Goal: Task Accomplishment & Management: Complete application form

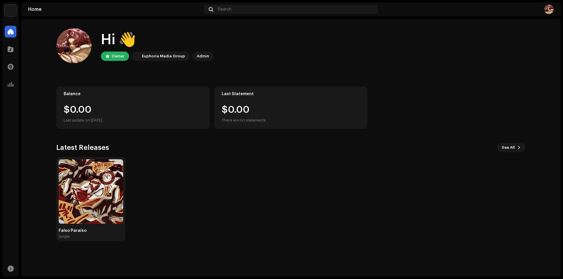
click at [11, 55] on div "Catalog" at bounding box center [10, 49] width 16 height 16
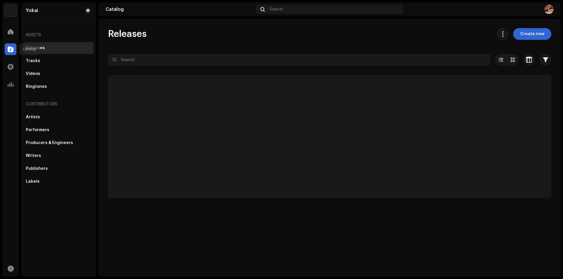
click at [13, 50] on span at bounding box center [11, 49] width 6 height 5
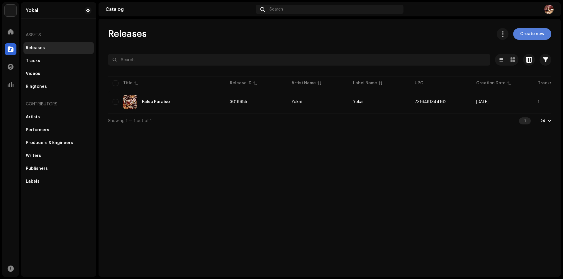
click at [526, 37] on span "Create new" at bounding box center [532, 34] width 24 height 12
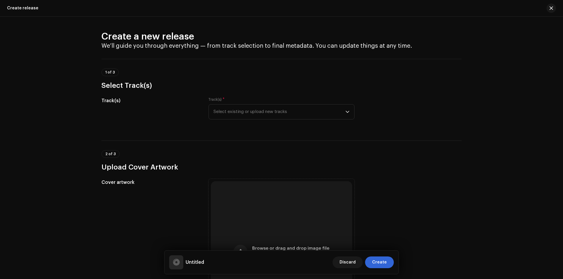
scroll to position [29, 0]
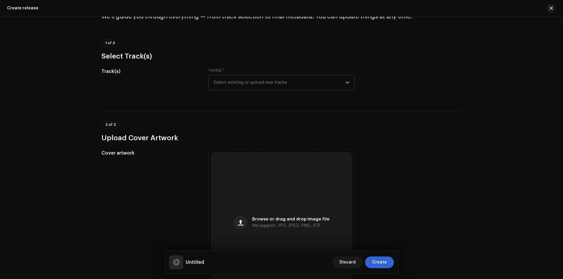
click at [230, 81] on span "Select existing or upload new tracks" at bounding box center [279, 82] width 132 height 15
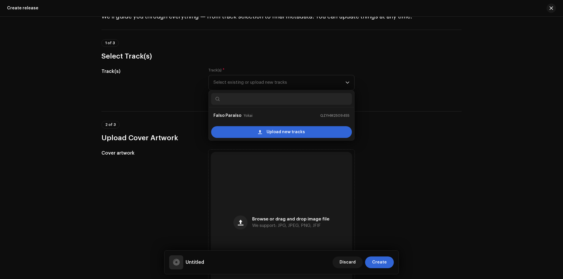
click at [246, 61] on h3 "Select Track(s)" at bounding box center [281, 56] width 360 height 9
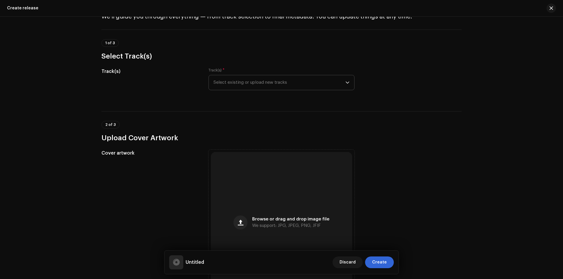
click at [244, 82] on span "Select existing or upload new tracks" at bounding box center [279, 82] width 132 height 15
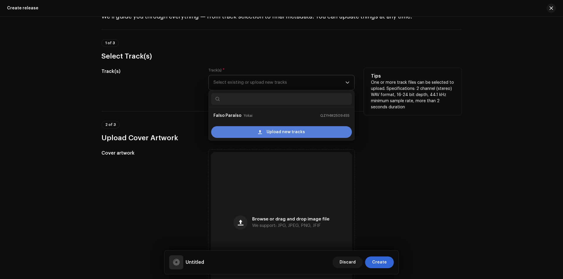
click at [265, 135] on div "Upload new tracks" at bounding box center [281, 132] width 141 height 12
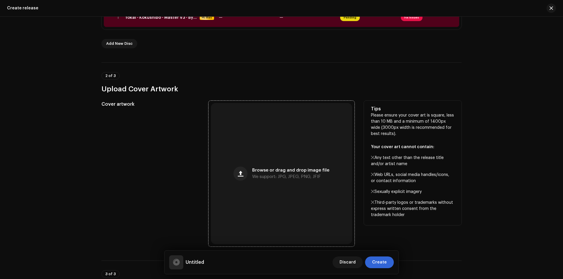
scroll to position [176, 0]
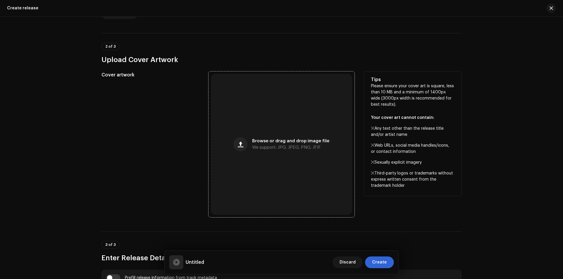
click at [246, 137] on div "Browse or drag and drop image file We support: JPG, JPEG, PNG, JFIF" at bounding box center [281, 144] width 141 height 141
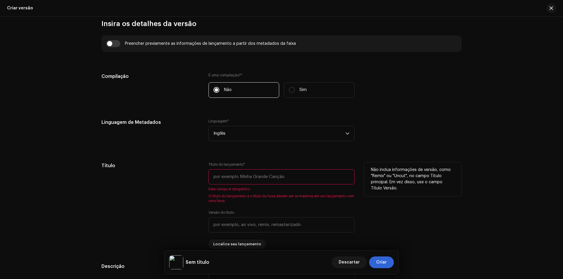
scroll to position [440, 0]
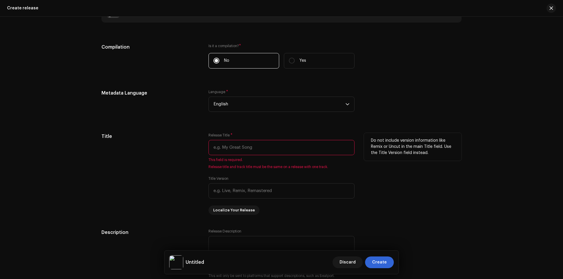
click at [250, 150] on input "text" at bounding box center [281, 147] width 146 height 15
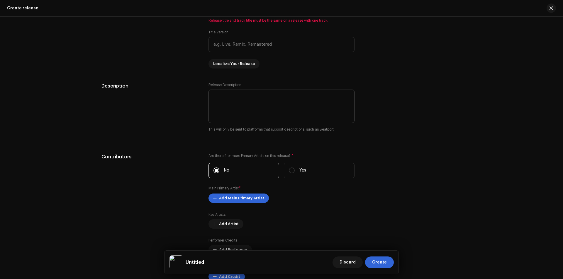
scroll to position [645, 0]
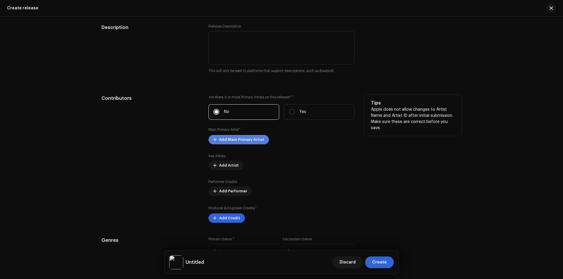
click at [234, 140] on span "Add Main Primary Artist" at bounding box center [241, 140] width 45 height 12
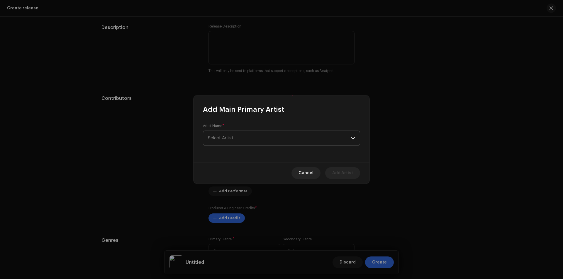
click at [252, 140] on span "Select Artist" at bounding box center [279, 138] width 143 height 15
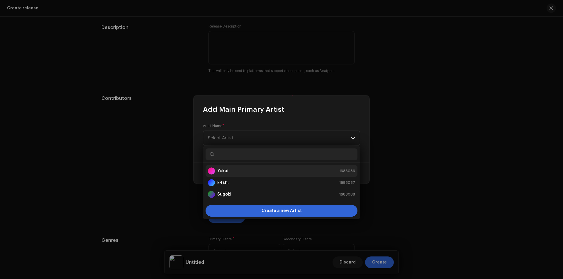
click at [238, 170] on div "Yokai 1683086" at bounding box center [281, 171] width 147 height 7
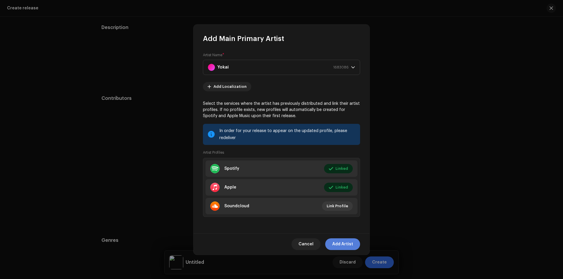
click at [338, 243] on span "Add Artist" at bounding box center [342, 245] width 21 height 12
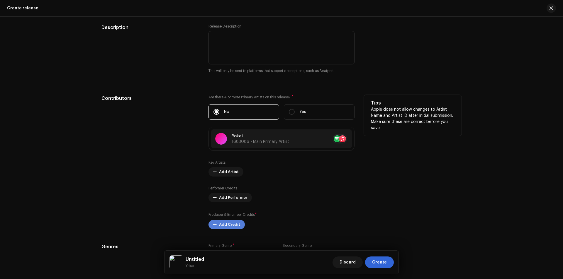
click at [235, 226] on span "Add Credit" at bounding box center [229, 225] width 21 height 12
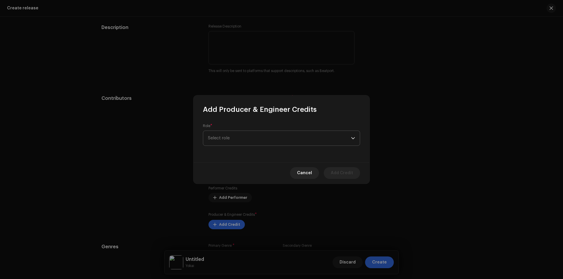
click at [237, 137] on span "Select role" at bounding box center [279, 138] width 143 height 15
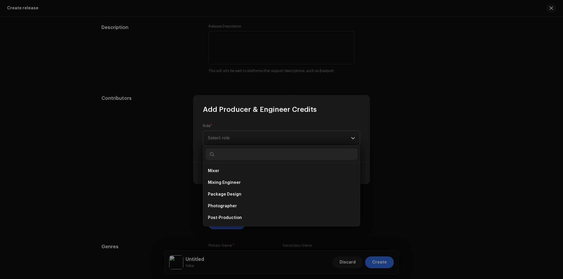
scroll to position [234, 0]
click at [239, 172] on li "Producer" at bounding box center [281, 171] width 152 height 12
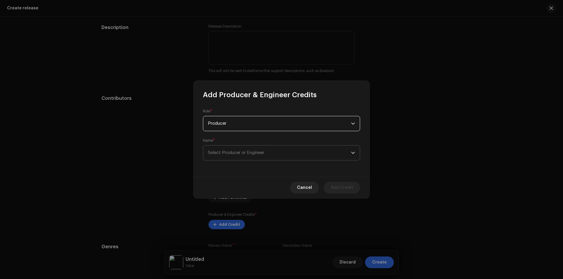
click at [255, 152] on span "Select Producer or Engineer" at bounding box center [236, 153] width 56 height 4
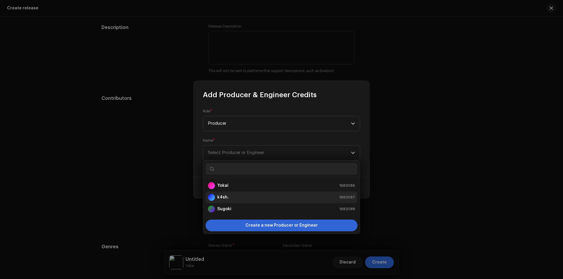
click at [232, 197] on div "k4sh. 1683087" at bounding box center [281, 197] width 147 height 7
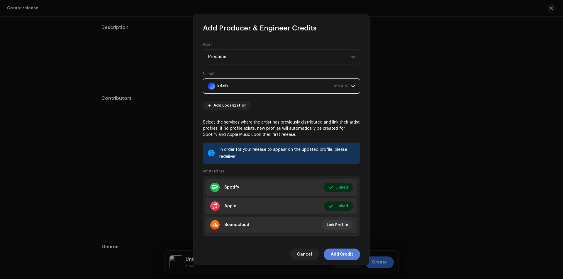
click at [342, 254] on span "Add Credit" at bounding box center [342, 255] width 22 height 12
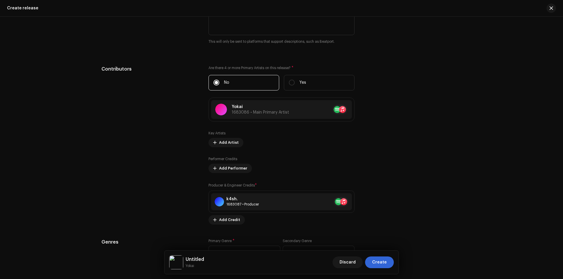
scroll to position [703, 0]
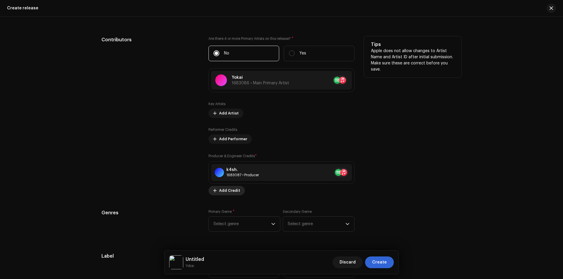
click at [233, 193] on span "Add Credit" at bounding box center [229, 191] width 21 height 12
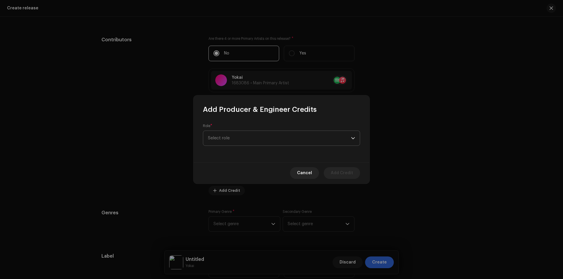
click at [247, 140] on span "Select role" at bounding box center [279, 138] width 143 height 15
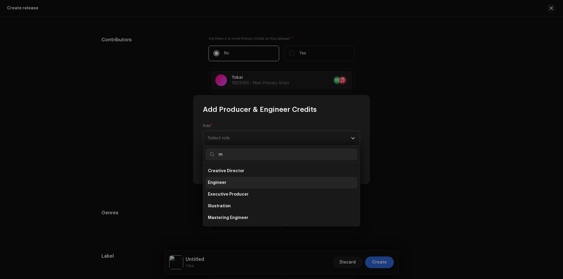
scroll to position [0, 0]
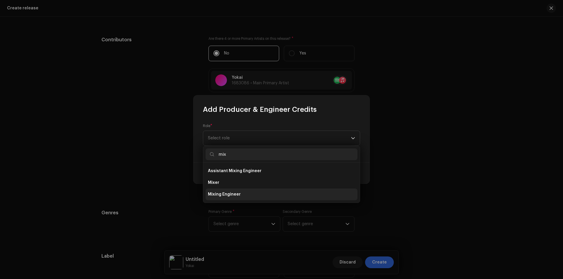
type input "mix"
click at [230, 194] on span "Mixing Engineer" at bounding box center [224, 195] width 33 height 6
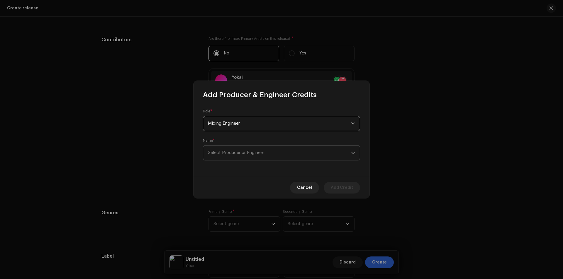
click at [252, 149] on span "Select Producer or Engineer" at bounding box center [279, 153] width 143 height 15
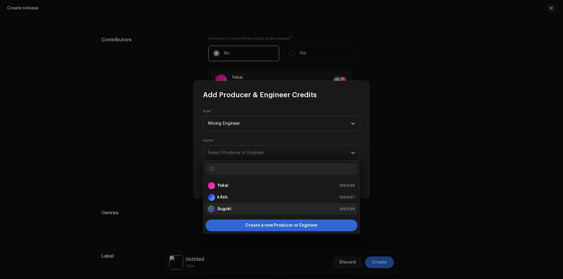
click at [227, 208] on strong "Sugoki" at bounding box center [224, 209] width 14 height 6
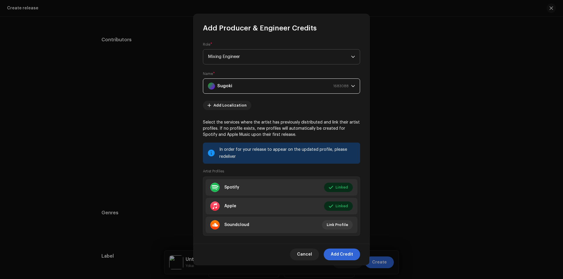
click at [286, 55] on span "Mixing Engineer" at bounding box center [279, 57] width 143 height 15
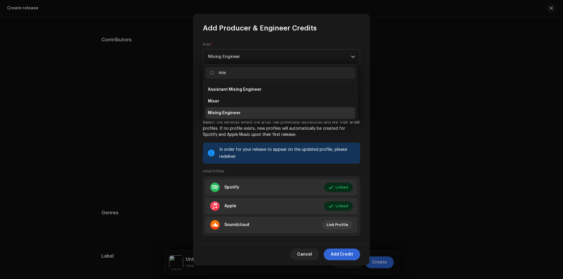
type input "mix"
click at [246, 114] on li "Mixing Engineer" at bounding box center [279, 113] width 149 height 12
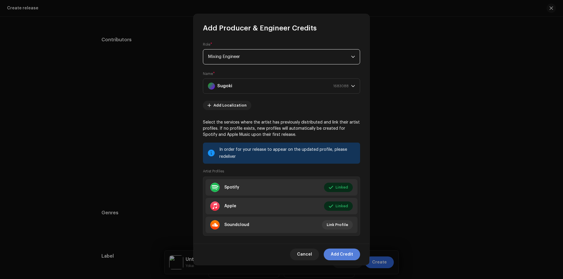
click at [343, 254] on span "Add Credit" at bounding box center [342, 255] width 22 height 12
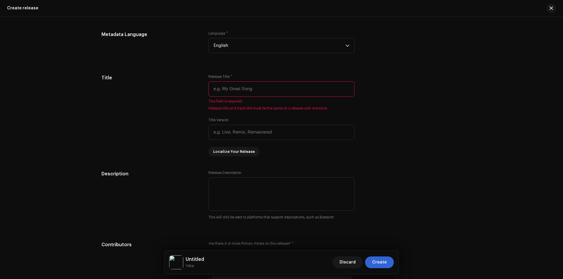
scroll to position [469, 0]
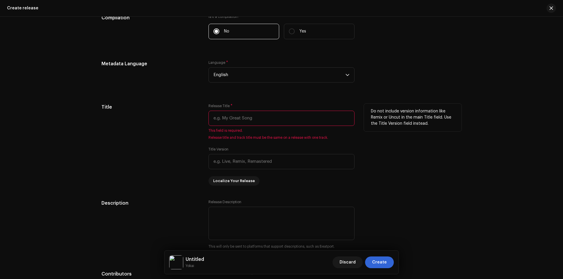
click at [237, 119] on input "text" at bounding box center [281, 118] width 146 height 15
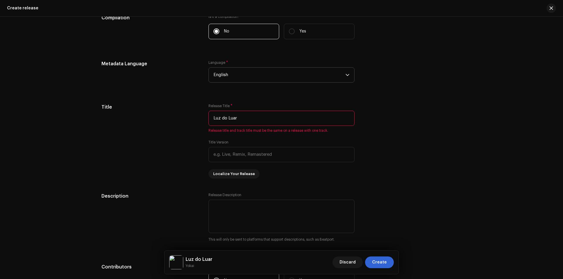
type input "Luz do Luar"
click at [255, 77] on span "English" at bounding box center [279, 75] width 132 height 15
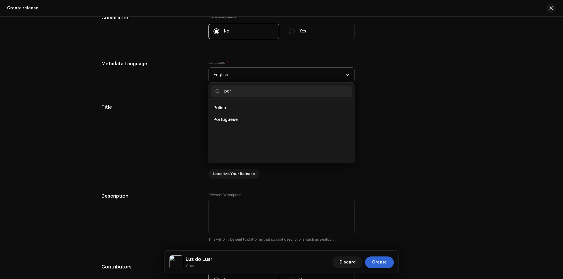
scroll to position [0, 0]
type input "port"
click at [257, 110] on li "Portuguese" at bounding box center [281, 108] width 141 height 12
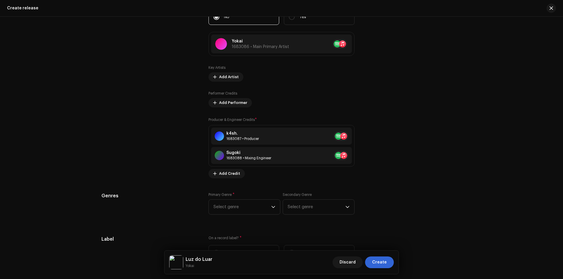
scroll to position [762, 0]
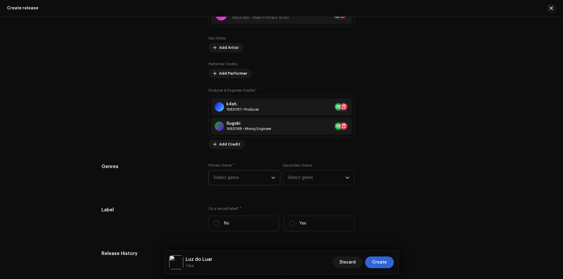
click at [249, 176] on span "Select genre" at bounding box center [242, 178] width 58 height 15
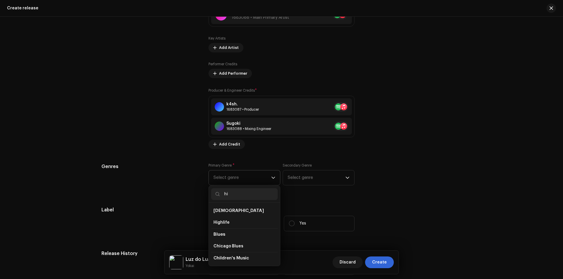
type input "h"
type input "hip"
click at [224, 261] on span "Hip Hop/Rap" at bounding box center [226, 263] width 27 height 4
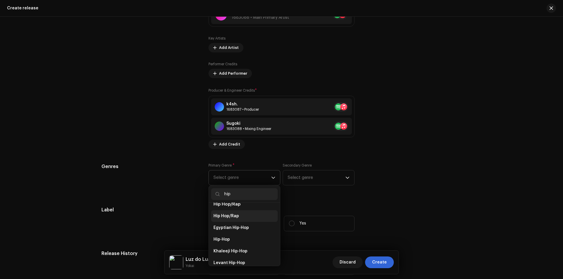
click at [227, 213] on span "Hip Hop/Rap" at bounding box center [225, 216] width 25 height 6
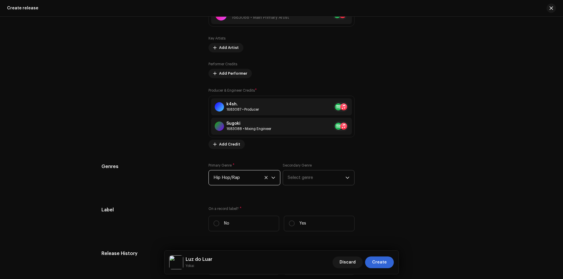
click at [314, 181] on span "Select genre" at bounding box center [316, 178] width 58 height 15
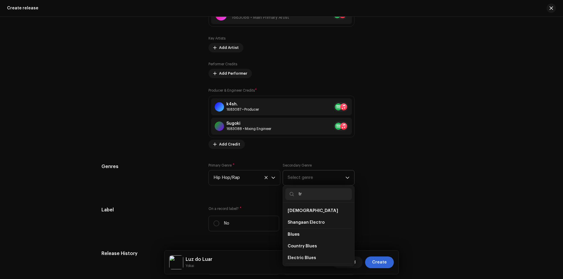
type input "t"
type input "g"
type input "alter"
click at [297, 224] on span "Alternative" at bounding box center [298, 223] width 23 height 6
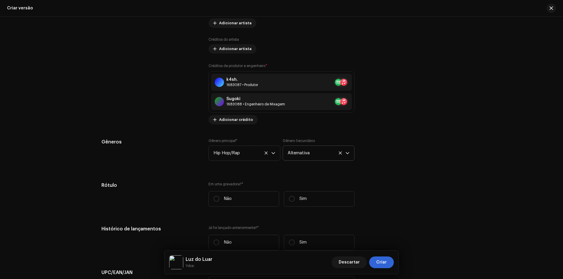
scroll to position [796, 0]
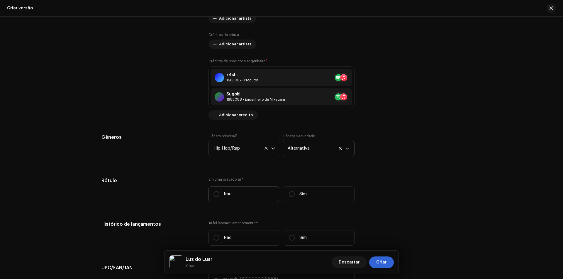
click at [234, 194] on label "Não" at bounding box center [243, 195] width 71 height 16
click at [219, 194] on input "Não" at bounding box center [216, 194] width 6 height 6
radio input "true"
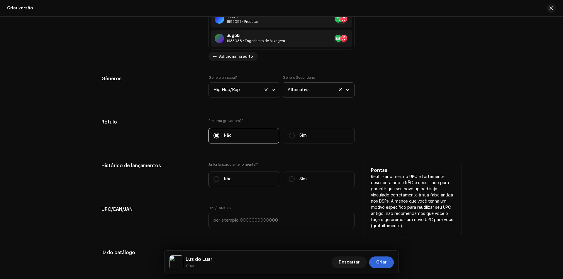
click at [242, 178] on label "Não" at bounding box center [243, 180] width 71 height 16
click at [219, 178] on input "Não" at bounding box center [216, 179] width 6 height 6
radio input "true"
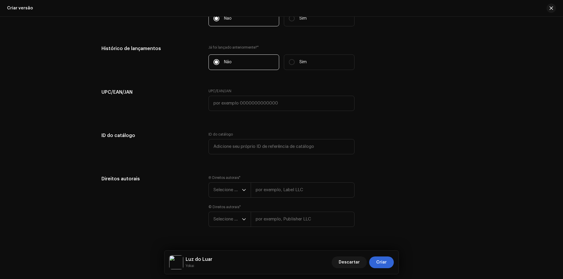
scroll to position [983, 0]
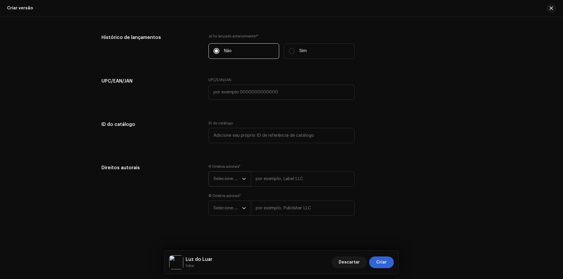
click at [239, 183] on span "Selecione o ano" at bounding box center [227, 179] width 28 height 15
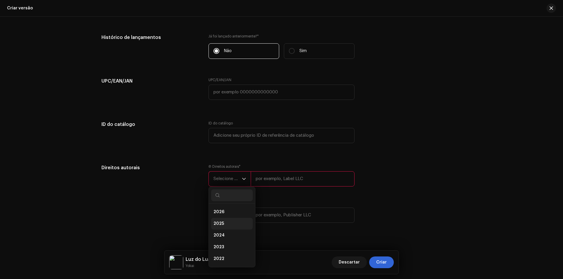
click at [224, 224] on li "2025" at bounding box center [232, 224] width 42 height 12
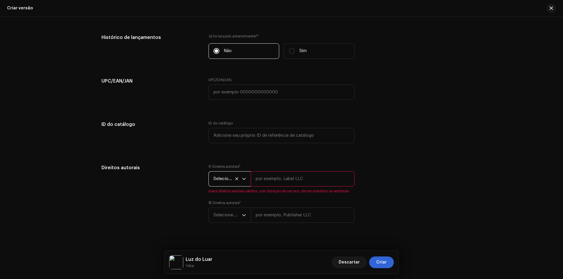
click at [269, 175] on input "text" at bounding box center [303, 178] width 104 height 15
click at [276, 166] on div "Ⓟ Direitos autorais * Selecione o ano Insira direitos autorais válidos, com dur…" at bounding box center [281, 178] width 146 height 29
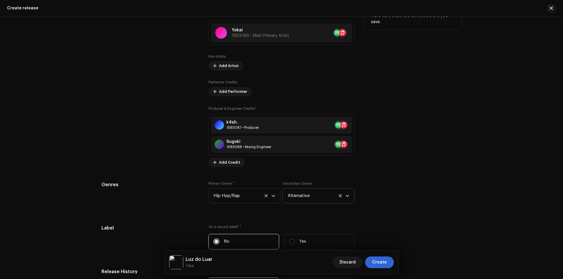
scroll to position [773, 0]
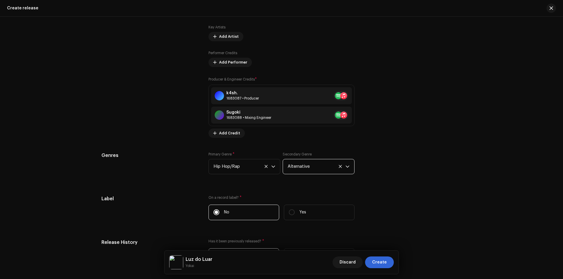
click at [328, 167] on span "Alternative" at bounding box center [316, 166] width 58 height 15
click at [326, 167] on span "Alternative" at bounding box center [316, 166] width 58 height 15
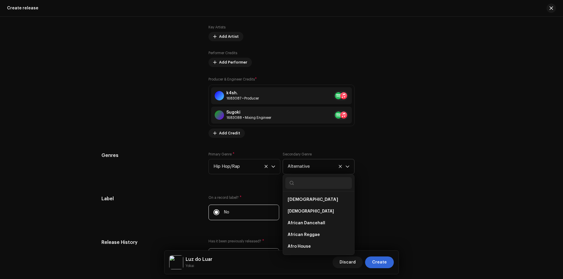
scroll to position [268, 0]
click at [338, 167] on icon at bounding box center [340, 167] width 4 height 4
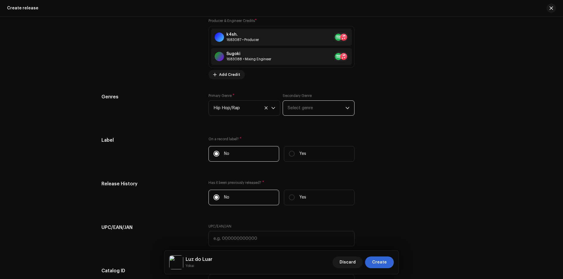
scroll to position [802, 0]
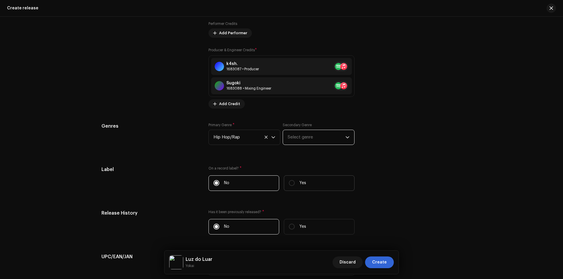
click at [301, 185] on p "Yes" at bounding box center [302, 183] width 7 height 6
click at [295, 185] on input "Yes" at bounding box center [292, 183] width 6 height 6
radio input "true"
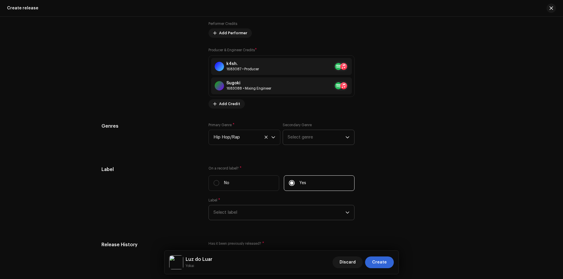
click at [256, 214] on span "Select label" at bounding box center [279, 212] width 132 height 15
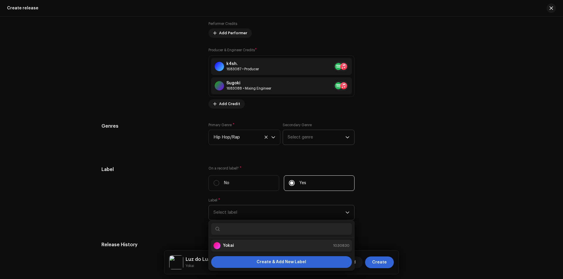
click at [243, 247] on div "Yokai 1030830" at bounding box center [281, 245] width 136 height 7
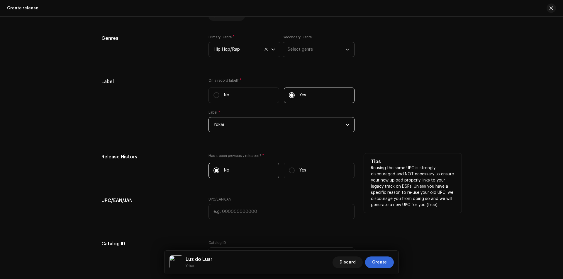
scroll to position [920, 0]
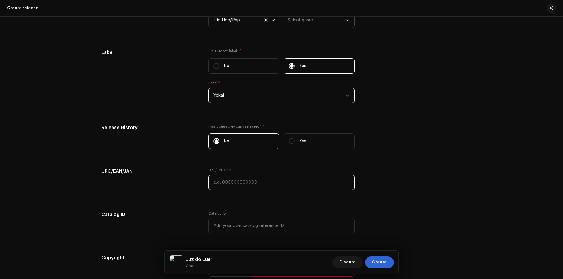
click at [235, 181] on input "text" at bounding box center [281, 182] width 146 height 15
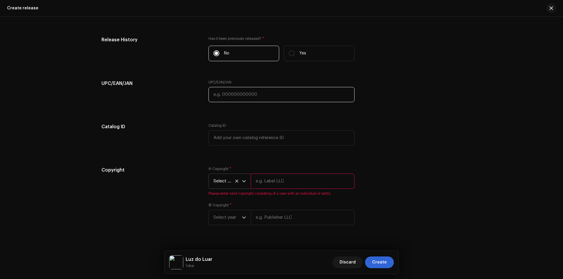
scroll to position [1017, 0]
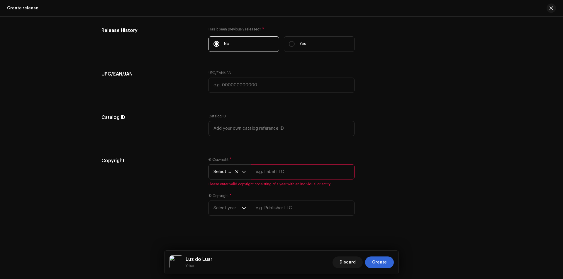
click at [167, 142] on div "Catalog ID" at bounding box center [150, 128] width 98 height 29
click at [236, 175] on span "Select year" at bounding box center [227, 172] width 28 height 15
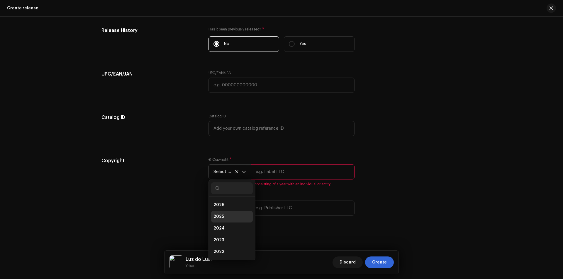
scroll to position [2, 0]
click at [221, 215] on span "2025" at bounding box center [218, 215] width 11 height 6
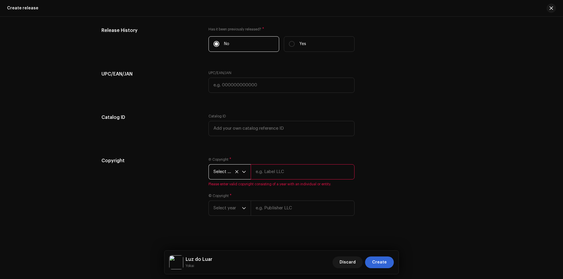
click at [270, 172] on input "text" at bounding box center [303, 171] width 104 height 15
type input "Yokai"
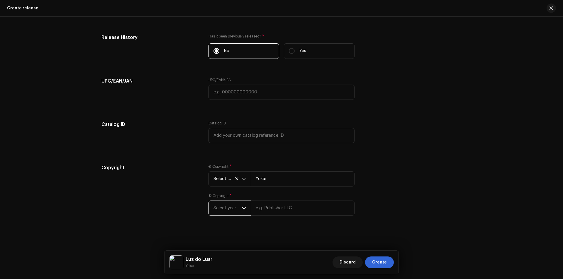
click at [225, 203] on span "Select year" at bounding box center [227, 208] width 28 height 15
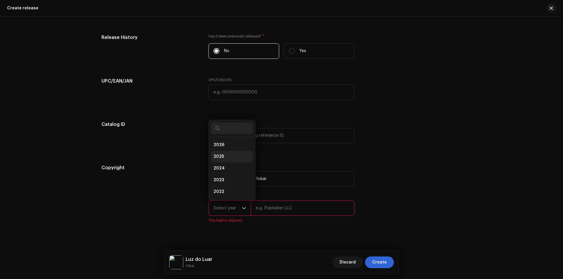
scroll to position [9, 0]
click at [224, 148] on li "2025" at bounding box center [232, 148] width 42 height 12
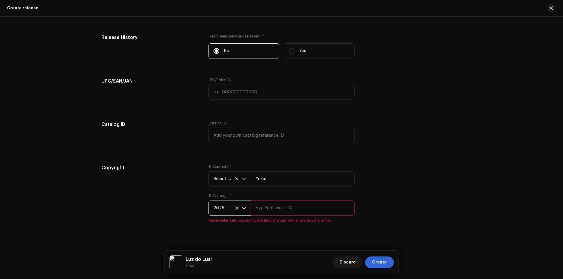
click at [287, 213] on input "text" at bounding box center [303, 208] width 104 height 15
type input "Yokai"
click at [181, 176] on div "Copyright" at bounding box center [150, 193] width 98 height 59
click at [226, 178] on span "Select year" at bounding box center [227, 179] width 28 height 15
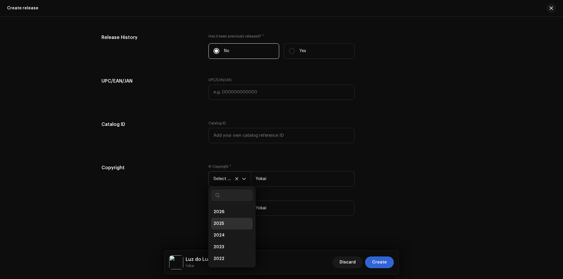
scroll to position [2, 0]
click at [221, 219] on span "2025" at bounding box center [218, 222] width 11 height 6
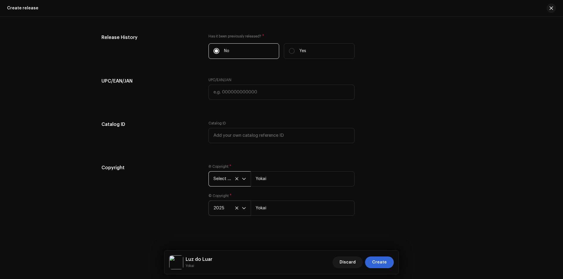
click at [219, 179] on span "Select year" at bounding box center [227, 179] width 28 height 15
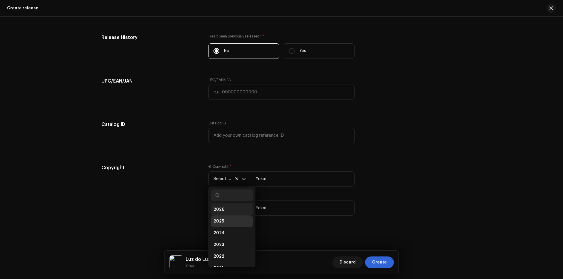
click at [219, 209] on span "2026" at bounding box center [218, 210] width 11 height 6
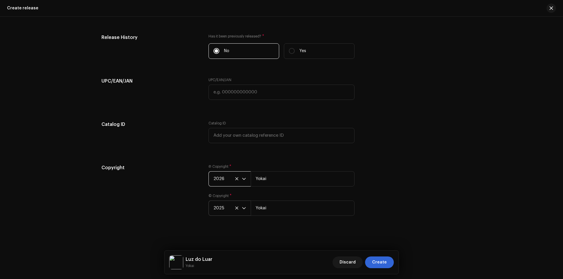
click at [221, 185] on span "2026" at bounding box center [227, 179] width 28 height 15
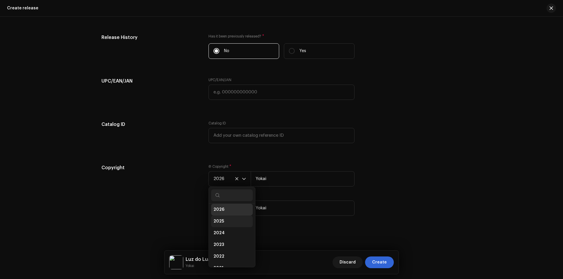
click at [220, 219] on span "2025" at bounding box center [218, 222] width 11 height 6
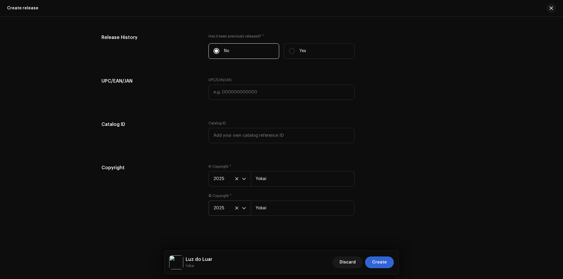
click at [182, 190] on div "Copyright" at bounding box center [150, 193] width 98 height 59
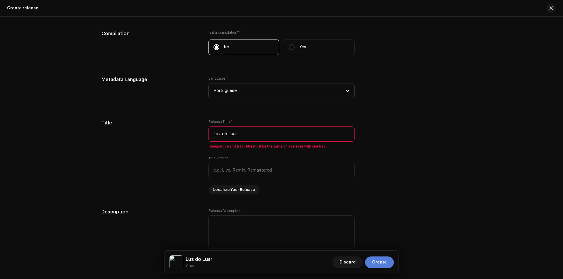
scroll to position [512, 0]
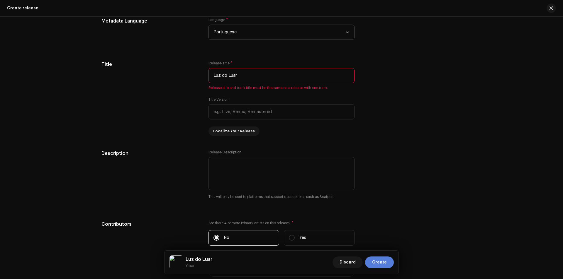
click at [383, 263] on span "Create" at bounding box center [379, 263] width 15 height 12
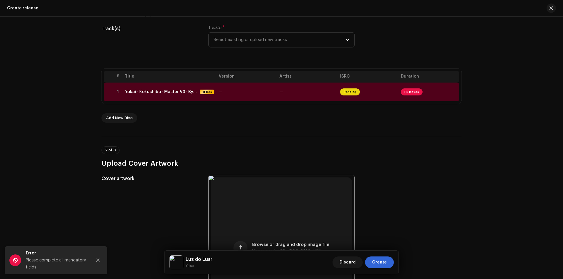
scroll to position [13, 0]
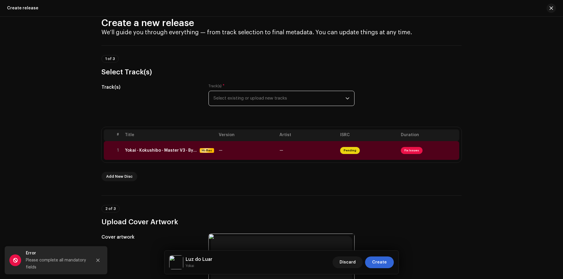
click at [246, 101] on span "Select existing or upload new tracks" at bounding box center [279, 98] width 132 height 15
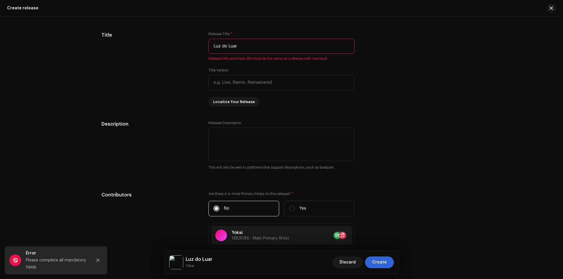
scroll to position [453, 0]
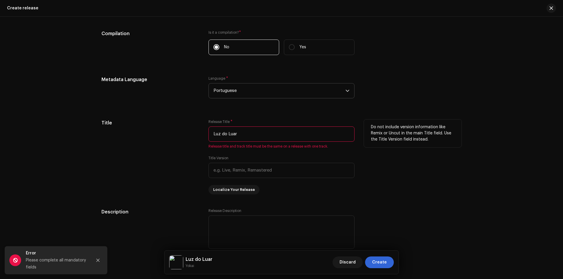
click at [244, 134] on input "Luz do Luar" at bounding box center [281, 134] width 146 height 15
click at [378, 263] on span "Create" at bounding box center [379, 263] width 15 height 12
drag, startPoint x: 242, startPoint y: 134, endPoint x: 200, endPoint y: 130, distance: 42.7
click at [200, 130] on div "Title Release Title * Luz do Luar Release title and track title must be the sam…" at bounding box center [281, 157] width 360 height 75
click at [384, 263] on span "Create" at bounding box center [379, 263] width 15 height 12
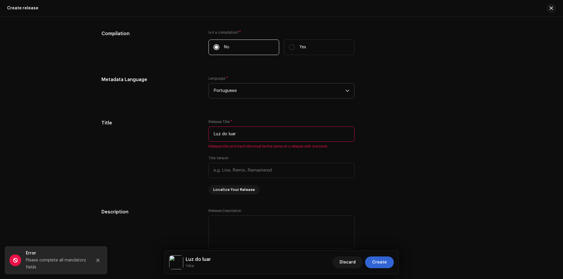
click at [95, 258] on button "Close" at bounding box center [98, 261] width 12 height 12
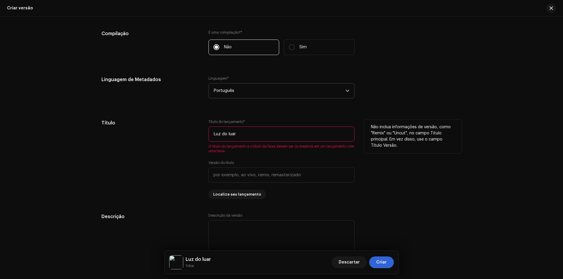
click at [228, 137] on input "Luz do luar" at bounding box center [281, 134] width 146 height 15
click at [242, 138] on input "Luz do Luar" at bounding box center [281, 134] width 146 height 15
type input "Luz do Luar"
click at [238, 172] on input "text" at bounding box center [281, 175] width 146 height 15
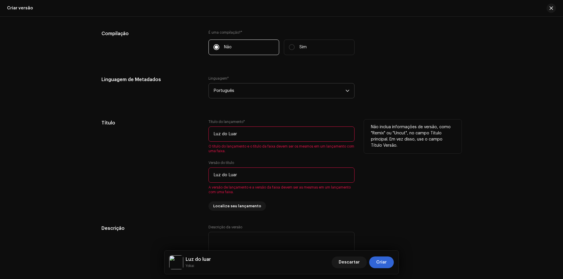
type input "Luz do Luar"
click at [131, 174] on div "Título" at bounding box center [150, 165] width 98 height 91
click at [386, 265] on span "Criar" at bounding box center [381, 263] width 11 height 12
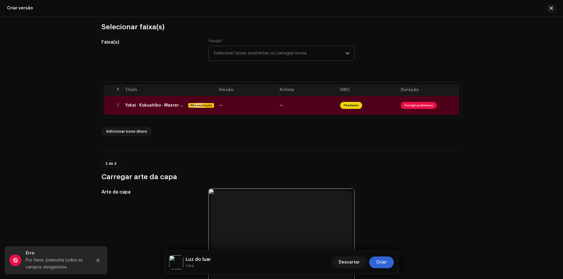
scroll to position [0, 0]
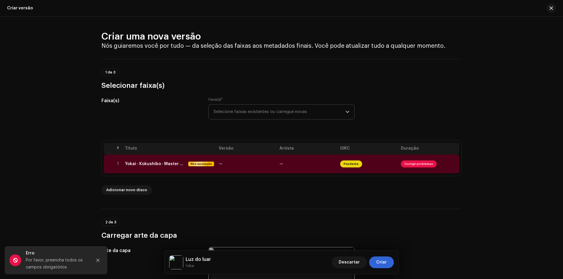
click at [239, 116] on span "Selecione faixas existentes ou carregue novas" at bounding box center [279, 112] width 132 height 15
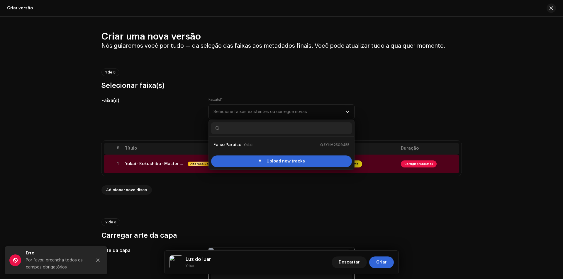
click at [146, 102] on h5 "Faixa(s)" at bounding box center [150, 100] width 98 height 7
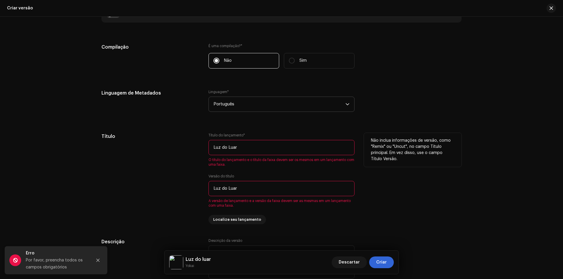
scroll to position [469, 0]
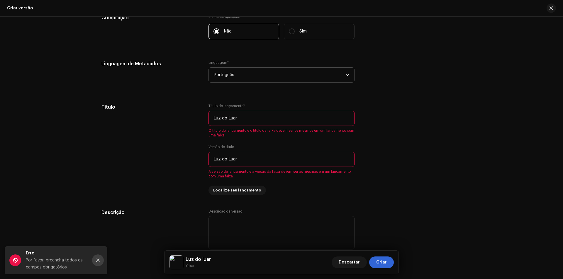
click at [97, 259] on icon "Fechar" at bounding box center [97, 260] width 3 height 3
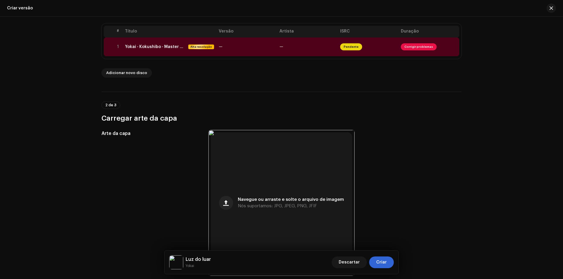
scroll to position [0, 0]
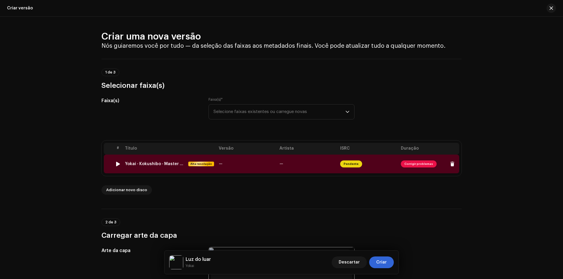
click at [414, 164] on font "Corrigir problemas" at bounding box center [418, 164] width 29 height 3
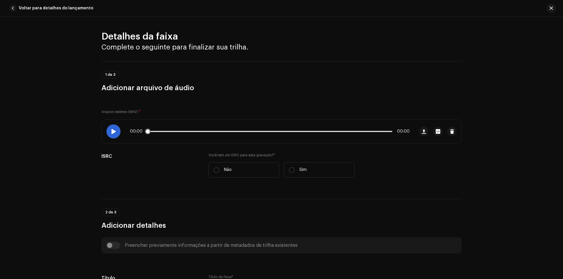
click at [113, 131] on span at bounding box center [113, 131] width 5 height 5
click at [110, 135] on div at bounding box center [113, 132] width 14 height 14
click at [16, 8] on span "button" at bounding box center [12, 8] width 7 height 7
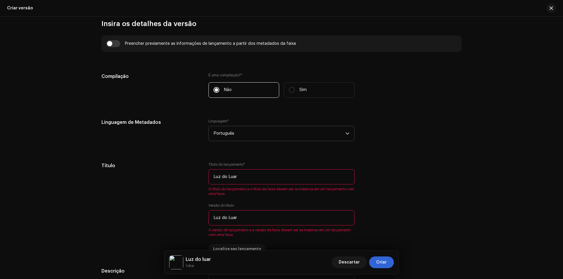
scroll to position [469, 0]
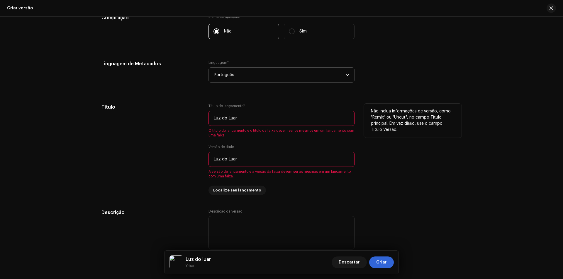
drag, startPoint x: 260, startPoint y: 158, endPoint x: 187, endPoint y: 154, distance: 73.1
click at [187, 154] on div "Título Título do lançamento * Luz do Luar O título do lançamento e o título da …" at bounding box center [281, 149] width 360 height 91
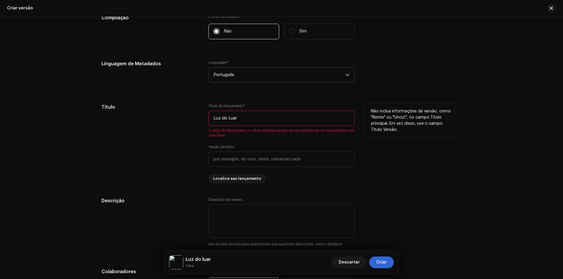
click at [187, 154] on div "Título" at bounding box center [150, 144] width 98 height 80
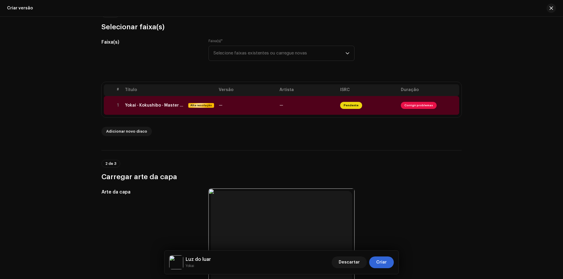
scroll to position [29, 0]
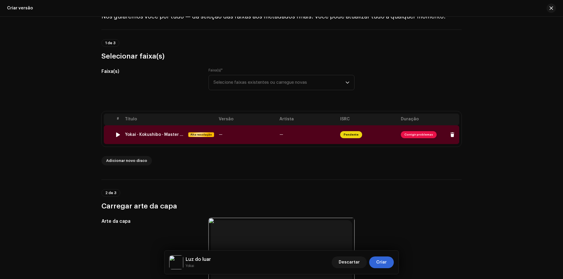
click at [225, 134] on td "—" at bounding box center [246, 134] width 61 height 19
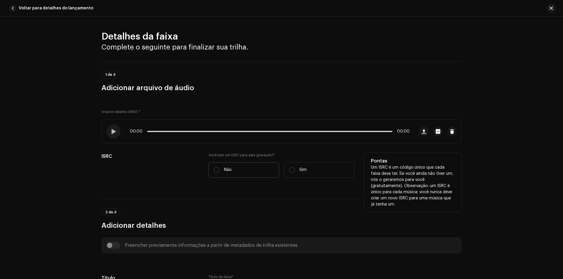
click at [219, 169] on label "Não" at bounding box center [243, 170] width 71 height 16
click at [219, 169] on input "Não" at bounding box center [216, 170] width 6 height 6
radio input "true"
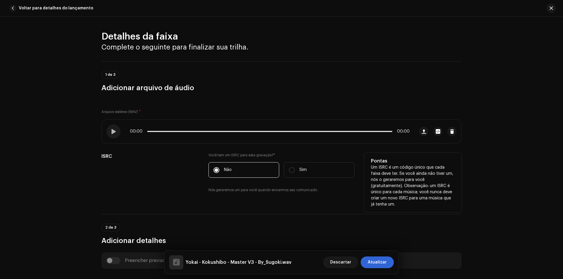
click at [175, 164] on div "ISRC" at bounding box center [150, 176] width 98 height 47
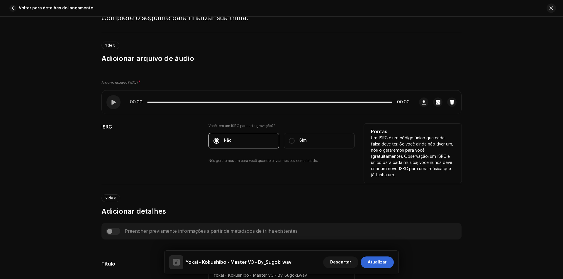
scroll to position [59, 0]
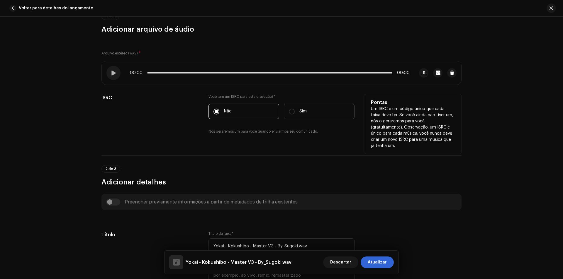
click at [304, 107] on label "Sim" at bounding box center [319, 112] width 71 height 16
click at [295, 109] on input "Sim" at bounding box center [292, 112] width 6 height 6
radio input "true"
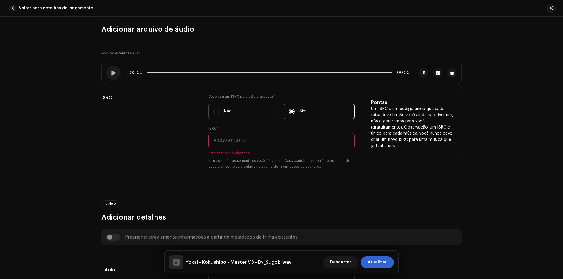
click at [242, 110] on label "Não" at bounding box center [243, 112] width 71 height 16
click at [219, 110] on input "Não" at bounding box center [216, 112] width 6 height 6
radio input "true"
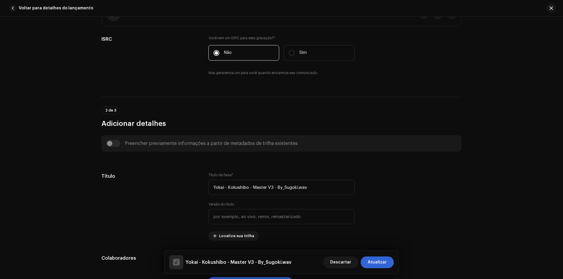
scroll to position [147, 0]
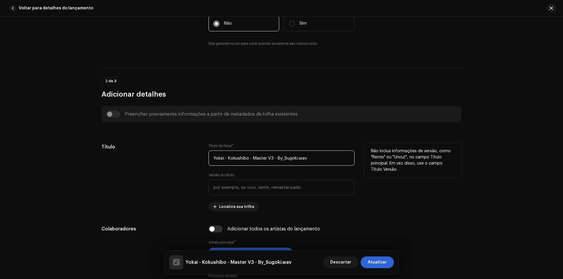
drag, startPoint x: 319, startPoint y: 157, endPoint x: 205, endPoint y: 158, distance: 113.4
click at [205, 158] on div "Título Título da faixa * Yokai - Kokushibo - Master V3 - By_Sugoki.wav Versão d…" at bounding box center [281, 178] width 360 height 68
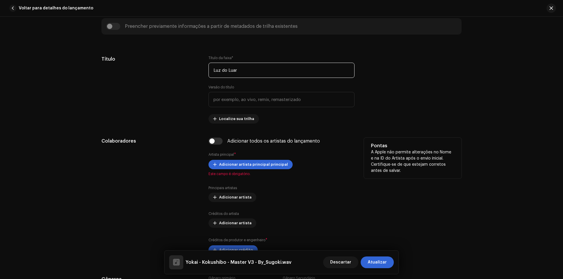
scroll to position [264, 0]
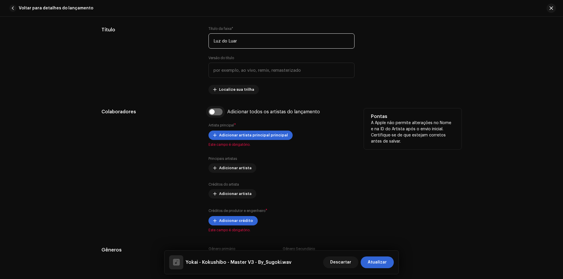
type input "Luz do Luar"
click at [212, 112] on input "checkbox" at bounding box center [215, 111] width 14 height 7
checkbox input "true"
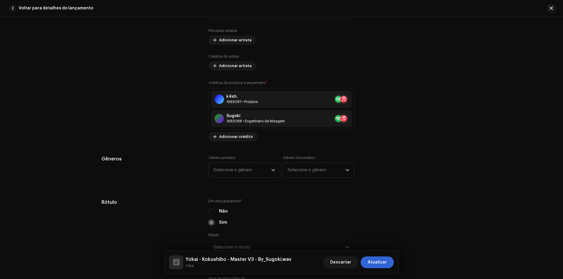
scroll to position [440, 0]
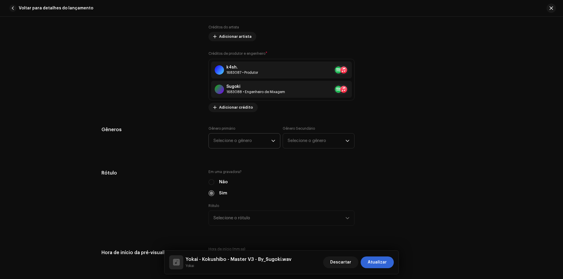
click at [248, 143] on span "Selecione o gênero" at bounding box center [242, 141] width 58 height 15
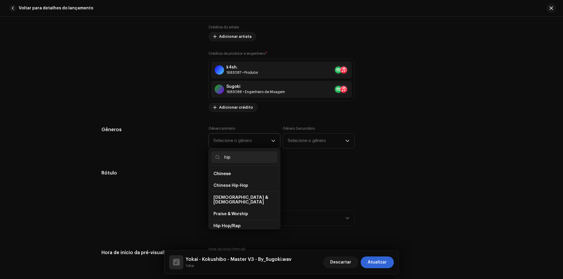
scroll to position [59, 0]
type input "hip"
click at [226, 176] on span "Hip Hop/Rap" at bounding box center [225, 179] width 25 height 6
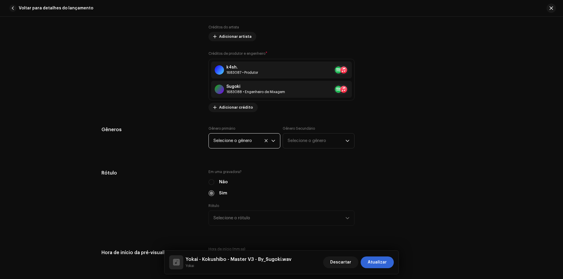
click at [235, 144] on span "Selecione o gênero" at bounding box center [242, 141] width 58 height 15
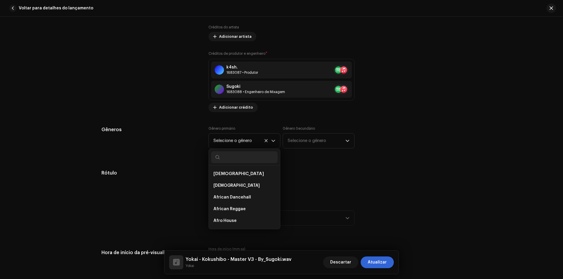
scroll to position [2301, 0]
click at [229, 225] on span "Hip Hop/Rap" at bounding box center [225, 228] width 25 height 6
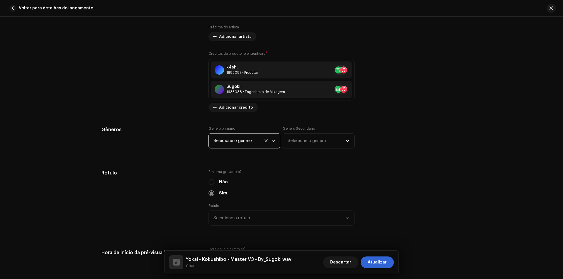
click at [183, 165] on div "Detalhes da faixa Complete o seguinte para finalizar sua trilha. 1 de 3 Adicion…" at bounding box center [281, 266] width 379 height 1351
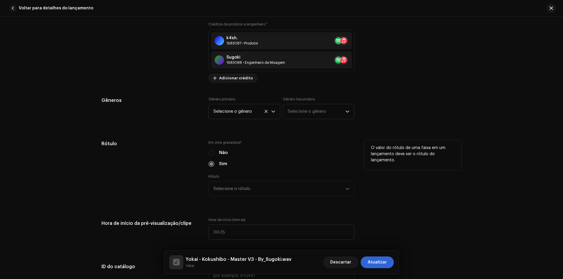
click at [242, 188] on div "Rótulo Selecione o rótulo" at bounding box center [281, 185] width 146 height 22
click at [265, 189] on div "Rótulo Selecione o rótulo" at bounding box center [281, 185] width 146 height 22
drag, startPoint x: 265, startPoint y: 189, endPoint x: 222, endPoint y: 163, distance: 50.0
click at [264, 189] on div "Rótulo Selecione o rótulo" at bounding box center [281, 185] width 146 height 22
click at [210, 152] on div "Não" at bounding box center [281, 153] width 146 height 6
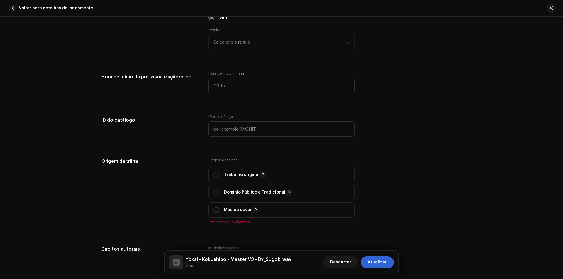
scroll to position [674, 0]
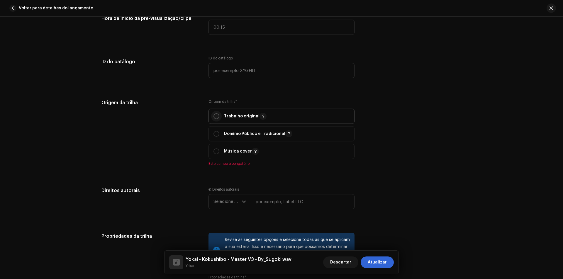
click at [218, 117] on input "radio" at bounding box center [216, 116] width 6 height 6
radio input "true"
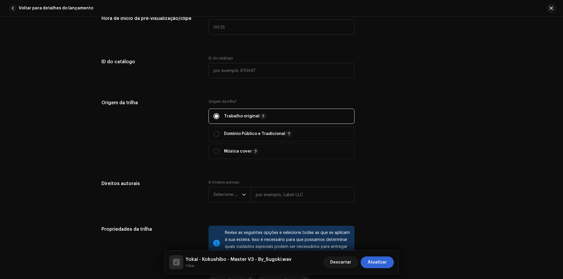
scroll to position [703, 0]
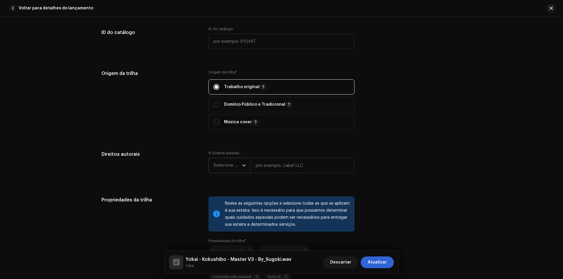
click at [228, 165] on font "Selecione o ano" at bounding box center [229, 165] width 32 height 4
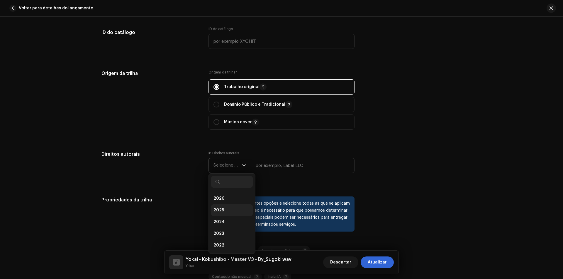
click at [213, 208] on span "2025" at bounding box center [218, 210] width 11 height 6
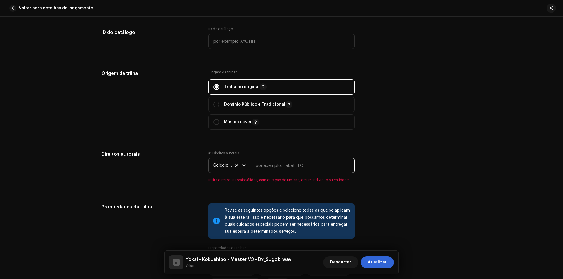
click at [274, 167] on input "text" at bounding box center [303, 165] width 104 height 15
type input "Yokai"
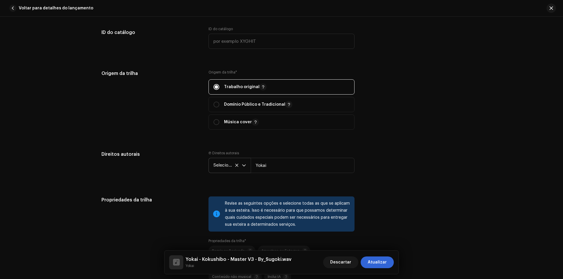
click at [216, 167] on font "Selecione o ano" at bounding box center [229, 165] width 32 height 4
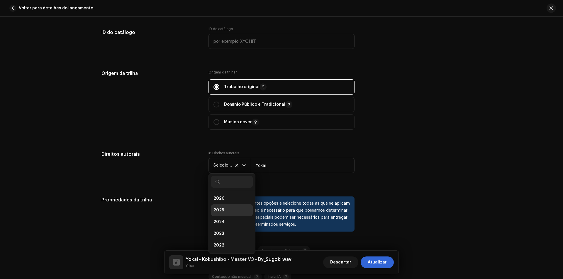
scroll to position [2, 0]
click at [220, 195] on span "2026" at bounding box center [218, 196] width 11 height 6
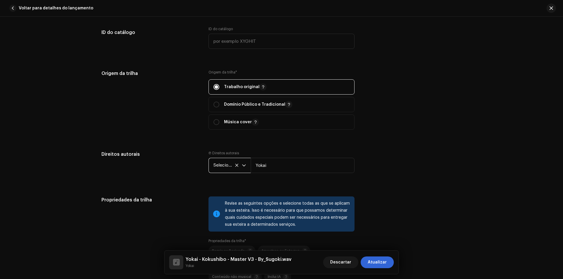
click at [225, 170] on span "Selecione o ano" at bounding box center [227, 165] width 28 height 15
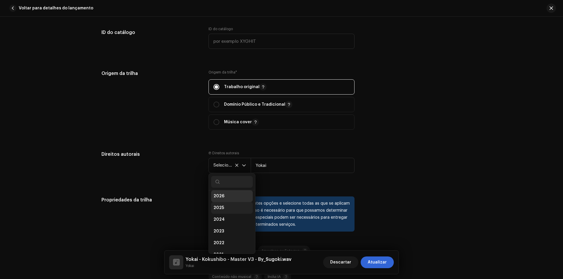
click at [218, 207] on span "2025" at bounding box center [218, 208] width 11 height 6
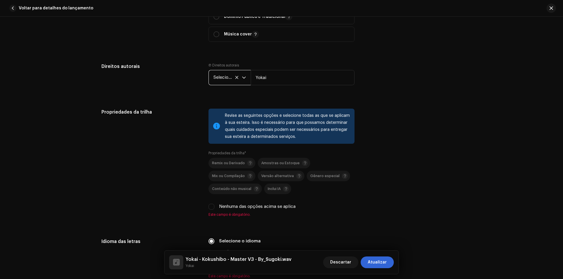
scroll to position [821, 0]
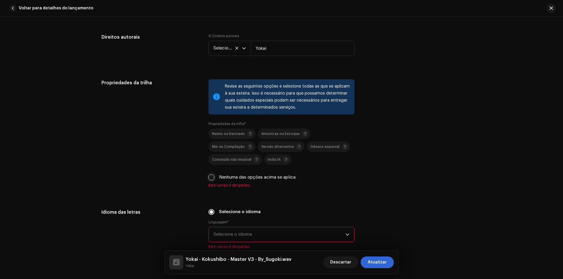
click at [211, 177] on input "Nenhuma das opções acima se aplica" at bounding box center [211, 178] width 6 height 6
checkbox input "true"
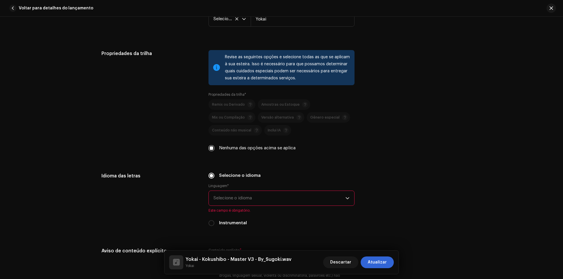
scroll to position [879, 0]
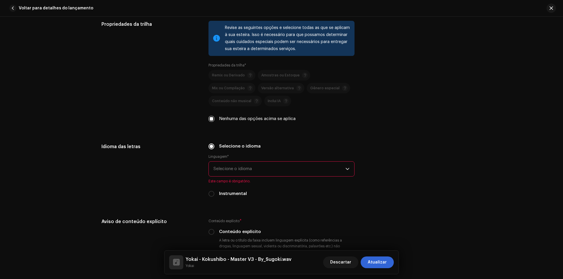
click at [226, 167] on font "Selecione o idioma" at bounding box center [232, 169] width 38 height 4
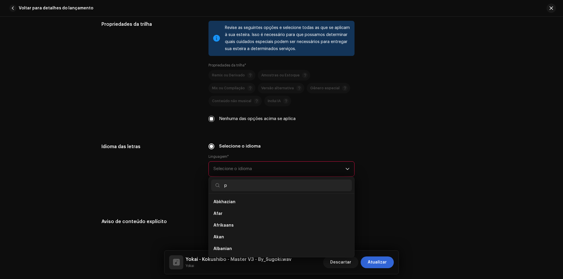
scroll to position [0, 0]
type input "port"
click at [227, 206] on li "Portuguese" at bounding box center [281, 202] width 141 height 12
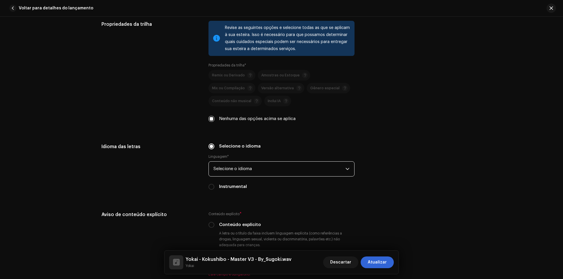
scroll to position [908, 0]
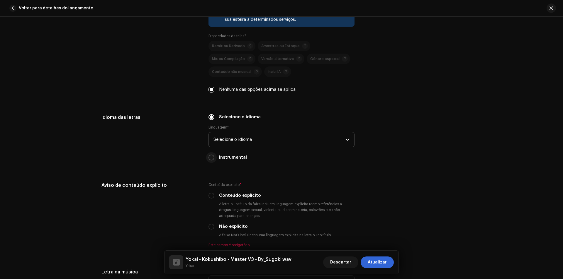
click at [213, 156] on div "Instrumental" at bounding box center [281, 157] width 146 height 6
click at [212, 157] on input "Instrumental" at bounding box center [211, 158] width 6 height 6
radio input "true"
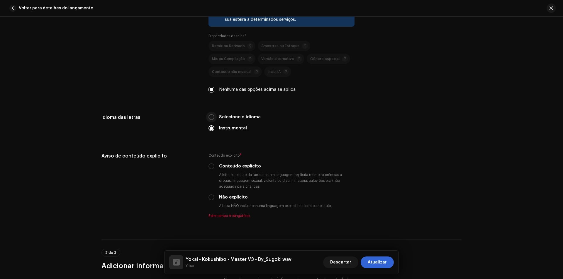
click at [209, 117] on input "Selecione o idioma" at bounding box center [211, 117] width 6 height 6
radio input "true"
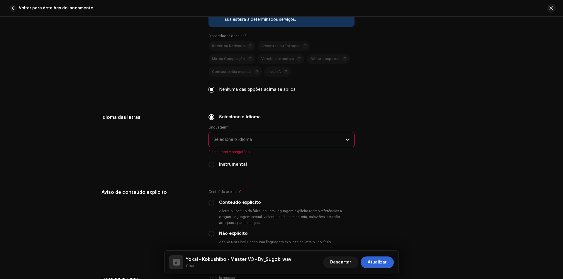
click at [232, 140] on font "Selecione o idioma" at bounding box center [232, 139] width 38 height 4
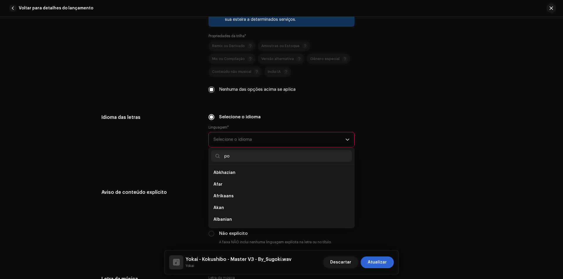
scroll to position [0, 0]
type input "port"
click at [229, 172] on span "Portuguese" at bounding box center [225, 173] width 24 height 6
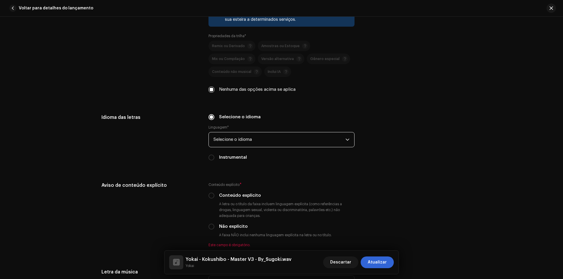
click at [249, 138] on font "Selecione o idioma" at bounding box center [232, 139] width 38 height 4
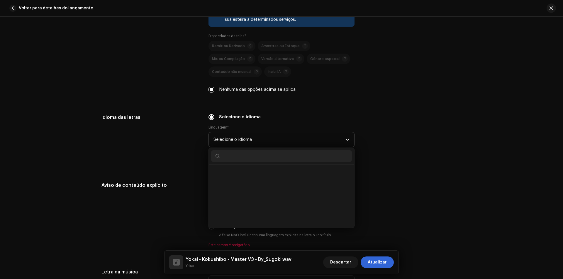
scroll to position [1596, 0]
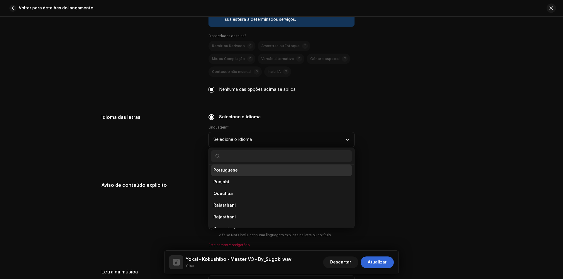
click at [228, 170] on span "Portuguese" at bounding box center [225, 171] width 24 height 6
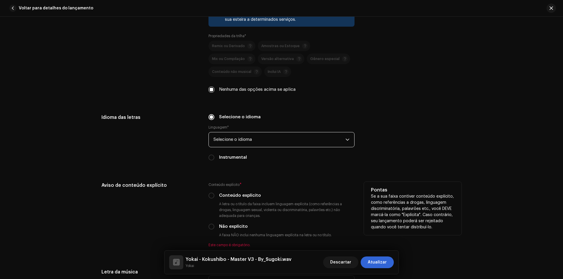
scroll to position [938, 0]
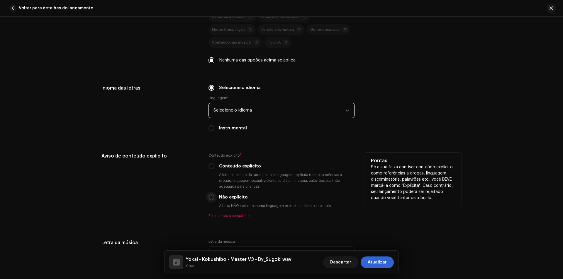
click at [209, 198] on input "Não explícito" at bounding box center [211, 198] width 6 height 6
radio input "true"
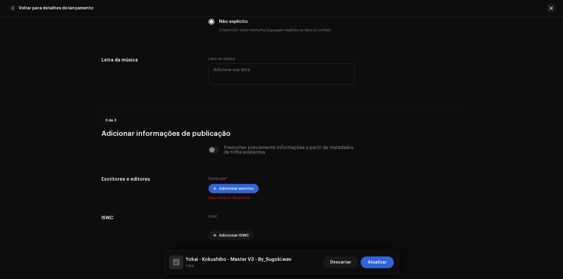
scroll to position [1131, 0]
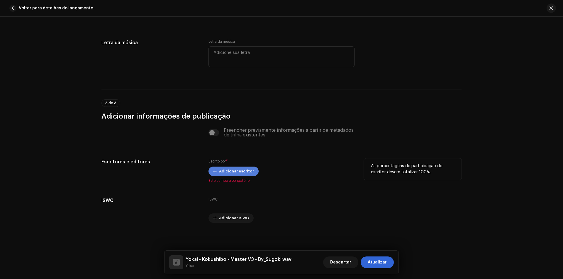
click at [236, 174] on span "Adicionar escritor" at bounding box center [236, 172] width 35 height 12
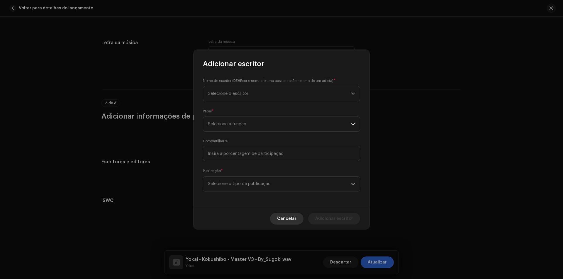
click at [285, 217] on font "Cancelar" at bounding box center [286, 219] width 19 height 4
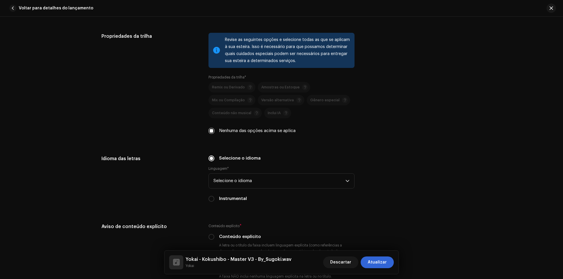
scroll to position [750, 0]
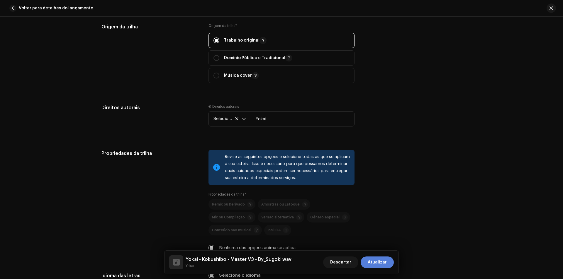
click at [378, 260] on span "Atualizar" at bounding box center [376, 263] width 19 height 12
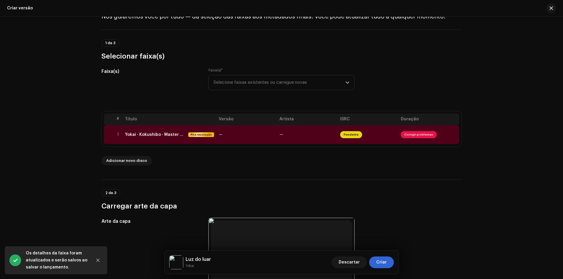
click at [295, 188] on div "2 de 3 Carregar arte da capa" at bounding box center [281, 195] width 360 height 31
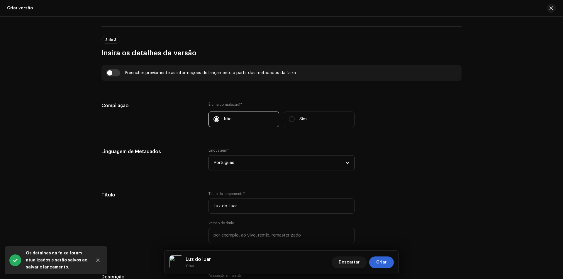
scroll to position [498, 0]
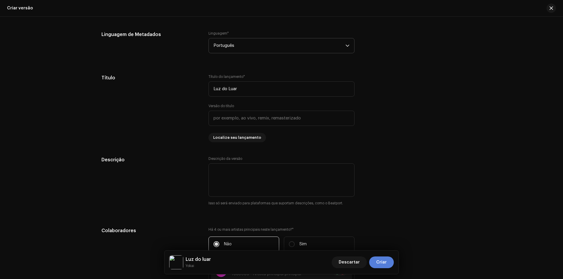
click at [379, 264] on font "Criar" at bounding box center [381, 263] width 11 height 4
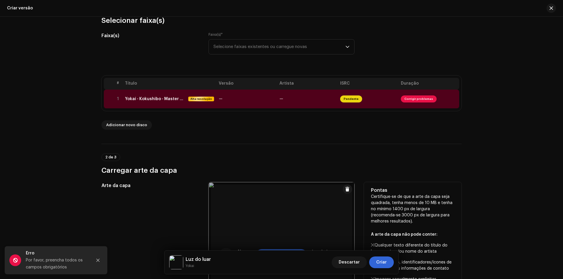
scroll to position [0, 0]
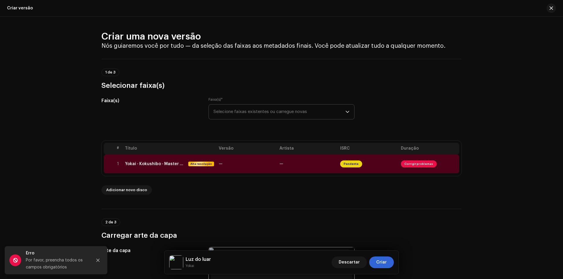
click at [243, 115] on span "Selecione faixas existentes ou carregue novas" at bounding box center [279, 112] width 132 height 15
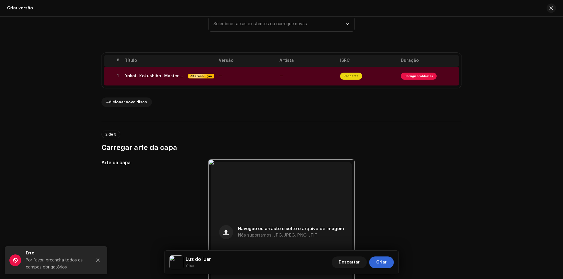
scroll to position [29, 0]
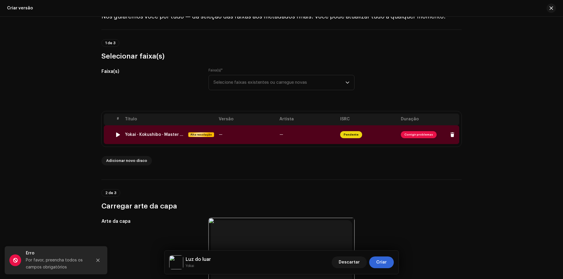
click at [221, 137] on td "—" at bounding box center [246, 134] width 61 height 19
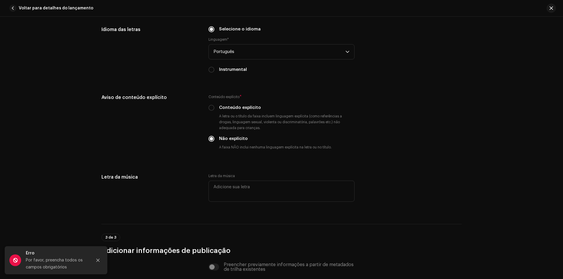
scroll to position [1114, 0]
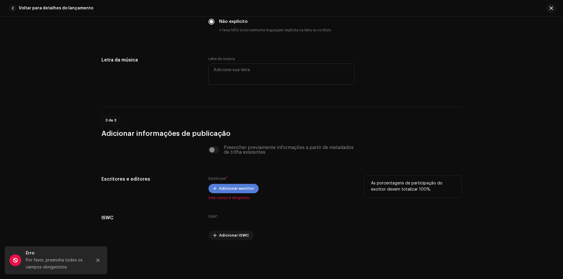
click at [223, 190] on font "Adicionar escritor" at bounding box center [236, 189] width 35 height 4
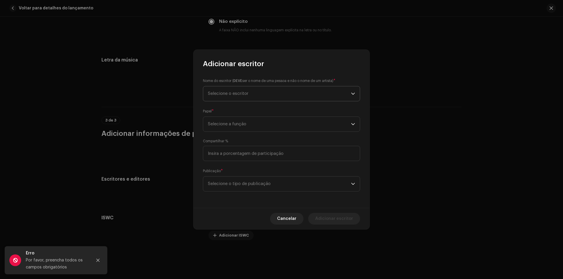
click at [280, 96] on span "Selecione o escritor" at bounding box center [279, 93] width 143 height 15
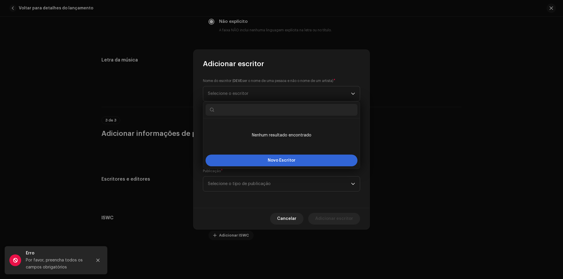
click at [269, 80] on font "ser o nome de uma pessoa e não o nome de um artista)" at bounding box center [287, 81] width 91 height 4
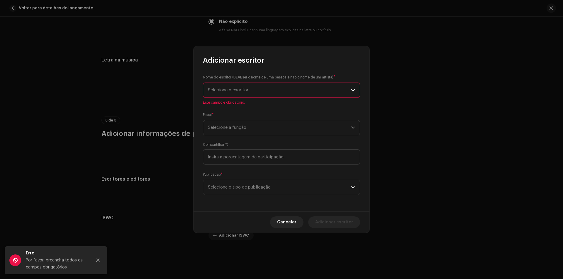
click at [257, 125] on span "Selecione a função" at bounding box center [279, 127] width 143 height 15
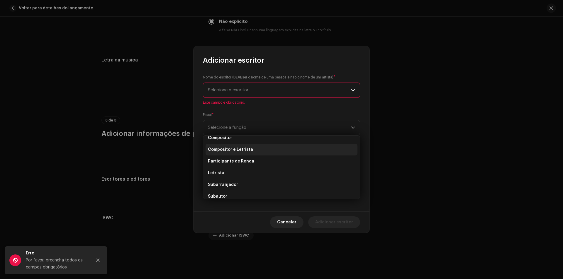
click at [232, 152] on span "Compositor e Letrista" at bounding box center [230, 150] width 45 height 6
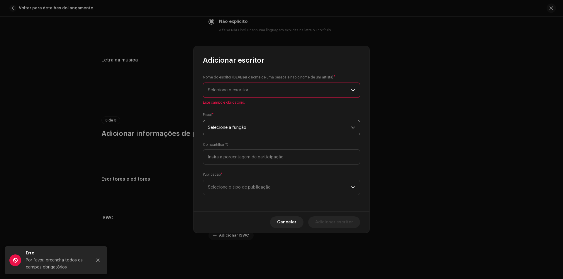
click at [228, 130] on span "Selecione a função" at bounding box center [279, 127] width 143 height 15
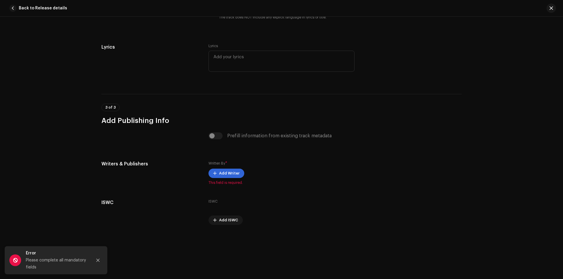
scroll to position [1107, 0]
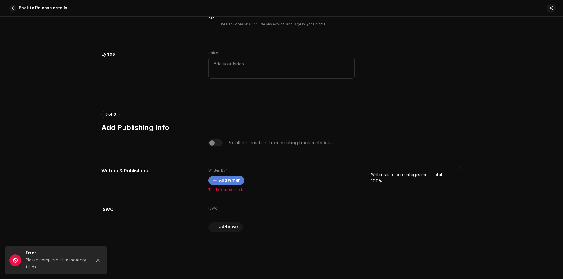
click at [224, 180] on span "Add Writer" at bounding box center [229, 181] width 21 height 12
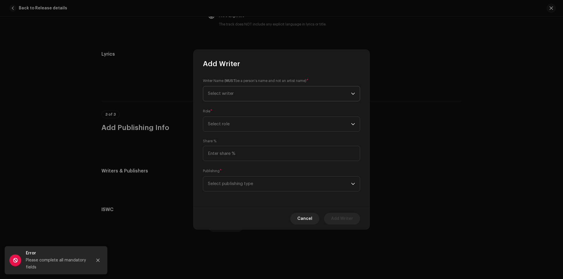
click at [228, 96] on span "Select writer" at bounding box center [221, 93] width 26 height 4
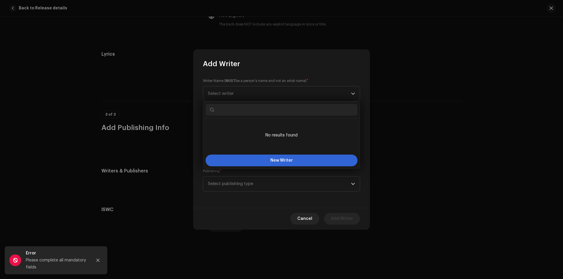
click at [245, 78] on div "Writer Name ( MUST be a person's name and not an artist name) * Select writer R…" at bounding box center [281, 138] width 176 height 139
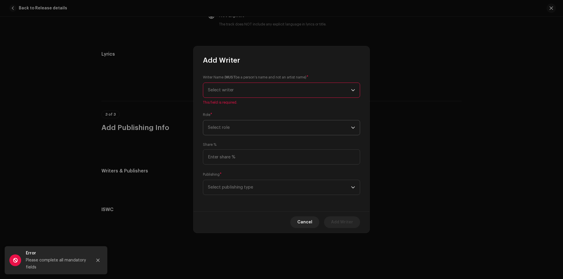
click at [231, 126] on span "Select role" at bounding box center [279, 127] width 143 height 15
click at [222, 181] on span "Composer & Lyricist" at bounding box center [228, 179] width 41 height 6
click at [234, 90] on span "Select writer" at bounding box center [279, 90] width 143 height 15
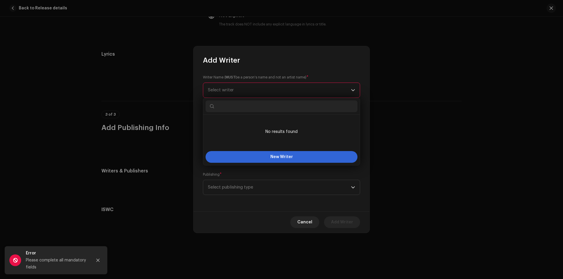
click at [285, 130] on li "No results found" at bounding box center [281, 131] width 152 height 29
click at [273, 156] on span "New Writer" at bounding box center [281, 157] width 23 height 4
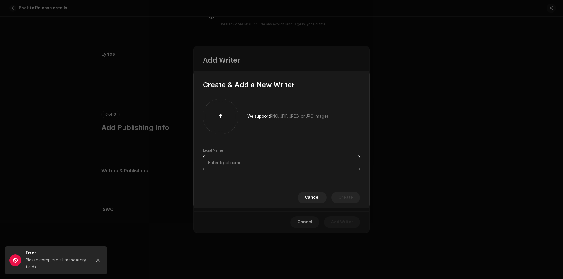
click at [244, 161] on input "text" at bounding box center [281, 162] width 157 height 15
type input "[PERSON_NAME]"
click at [343, 198] on span "Create" at bounding box center [345, 198] width 15 height 12
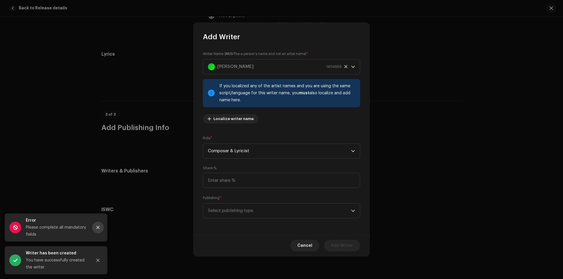
click at [97, 227] on icon "Close" at bounding box center [97, 227] width 3 height 3
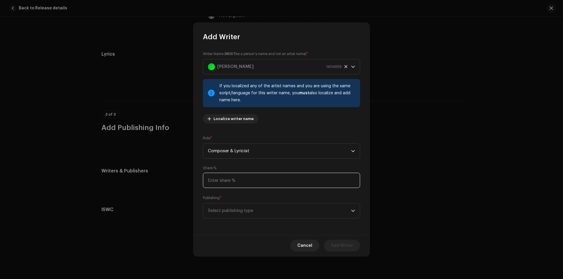
click at [222, 184] on input at bounding box center [281, 180] width 157 height 15
type input "50.00"
click at [244, 213] on span "Select publishing type" at bounding box center [279, 211] width 143 height 15
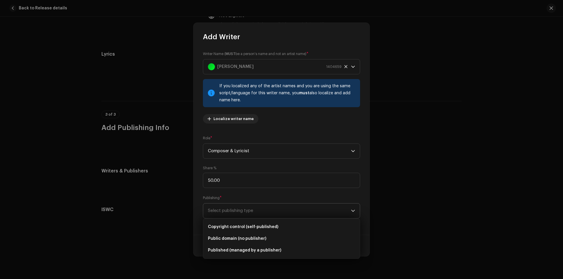
click at [259, 205] on span "Select publishing type" at bounding box center [279, 211] width 143 height 15
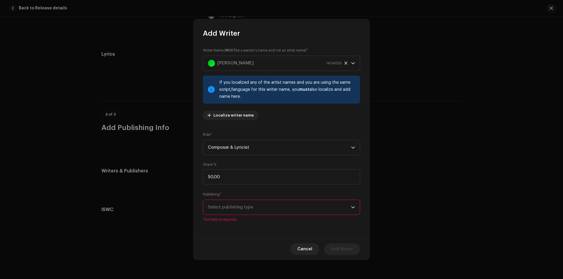
click at [232, 205] on span "Select publishing type" at bounding box center [279, 207] width 143 height 15
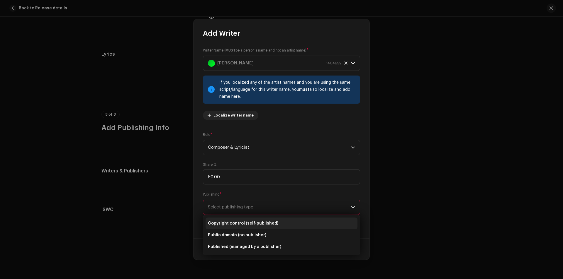
click at [229, 222] on span "Copyright control (self-published)" at bounding box center [243, 224] width 70 height 6
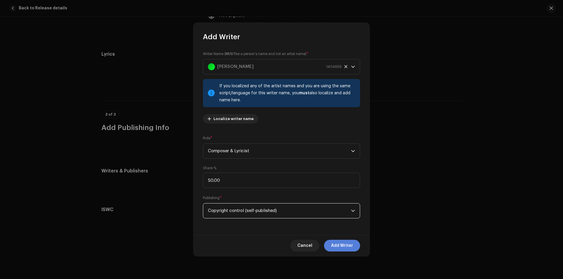
click at [341, 246] on span "Add Writer" at bounding box center [342, 246] width 22 height 12
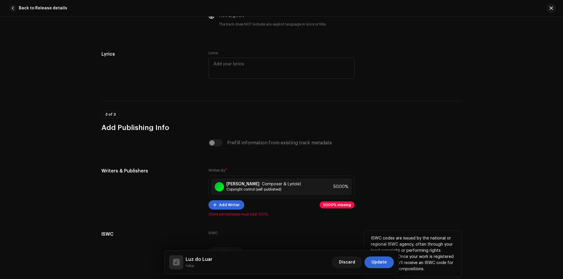
scroll to position [1136, 0]
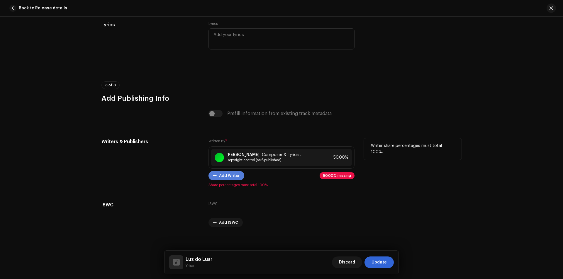
click at [231, 181] on span "Add Writer" at bounding box center [229, 176] width 21 height 12
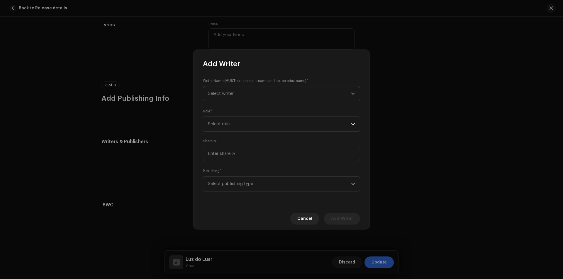
click at [218, 94] on span "Select writer" at bounding box center [221, 93] width 26 height 4
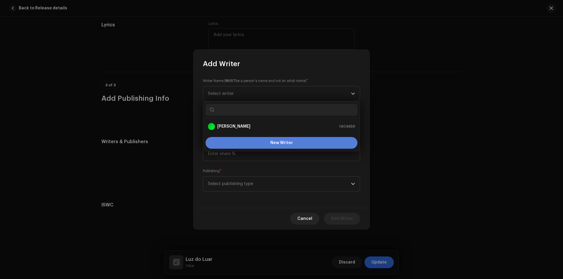
click at [248, 145] on button "New Writer" at bounding box center [281, 143] width 152 height 12
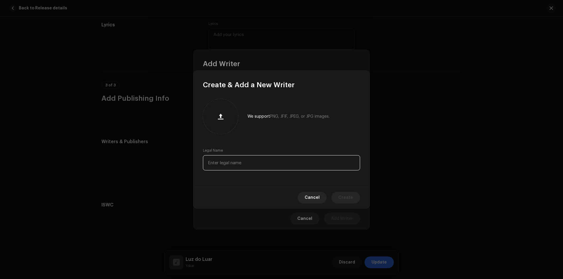
click at [229, 164] on input "text" at bounding box center [281, 162] width 157 height 15
type input "Gean [PERSON_NAME]"
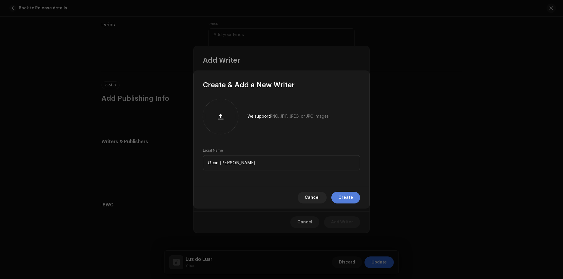
click at [345, 198] on span "Create" at bounding box center [345, 198] width 15 height 12
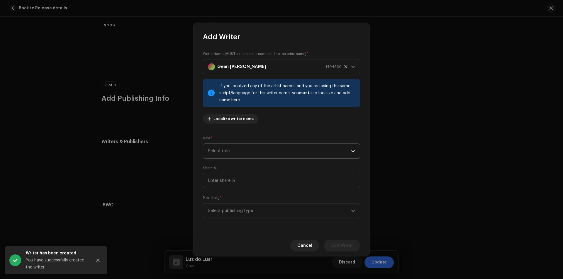
click at [232, 153] on span "Select role" at bounding box center [279, 151] width 143 height 15
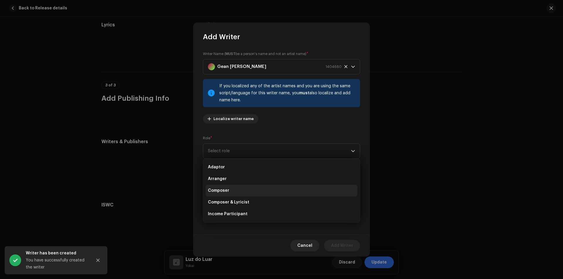
click at [229, 193] on li "Composer" at bounding box center [281, 191] width 152 height 12
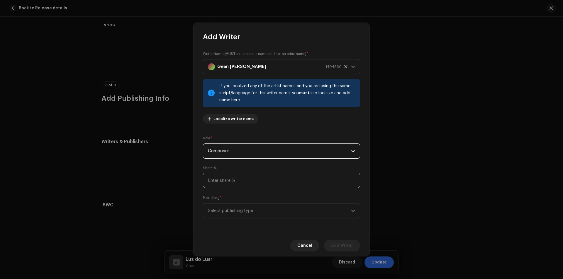
click at [223, 180] on input at bounding box center [281, 180] width 157 height 15
type input "50.00"
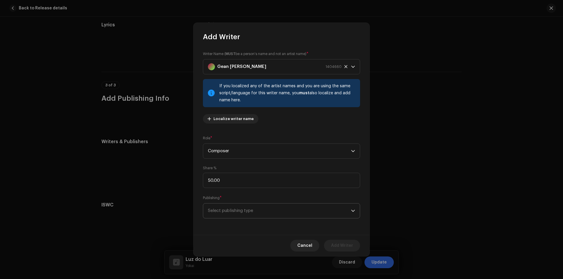
click at [248, 215] on span "Select publishing type" at bounding box center [279, 211] width 143 height 15
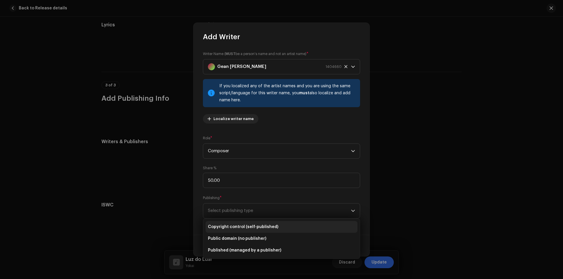
click at [246, 228] on span "Copyright control (self-published)" at bounding box center [243, 227] width 70 height 6
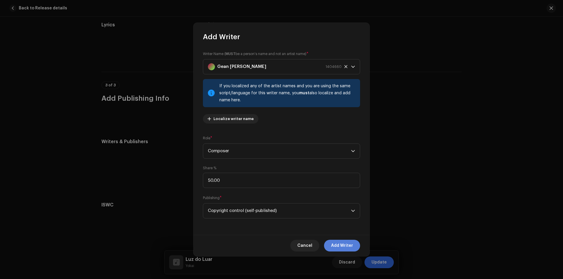
click at [343, 246] on span "Add Writer" at bounding box center [342, 246] width 22 height 12
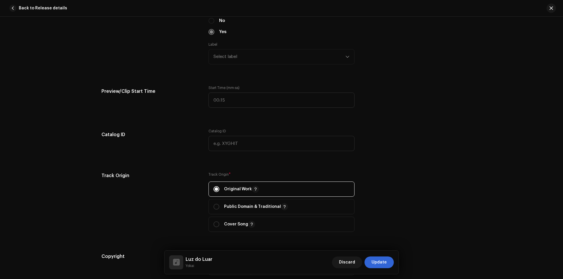
scroll to position [513, 0]
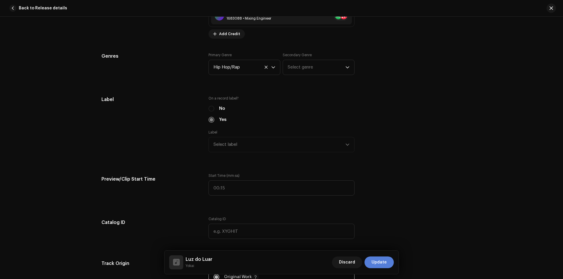
click at [384, 262] on span "Update" at bounding box center [378, 263] width 15 height 12
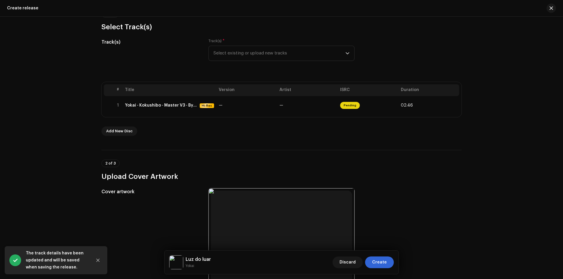
scroll to position [88, 0]
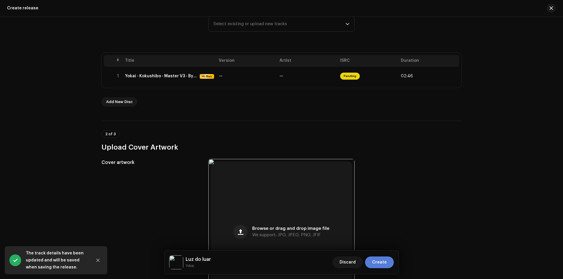
click at [387, 262] on button "Create" at bounding box center [379, 263] width 29 height 12
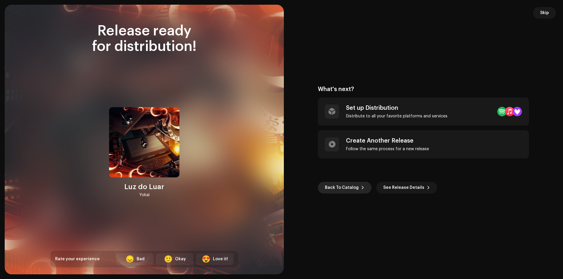
click at [344, 191] on span "Back To Catalog" at bounding box center [342, 188] width 34 height 12
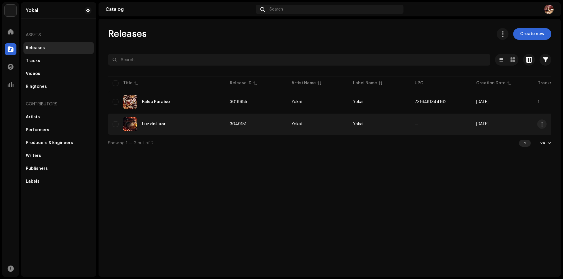
click at [216, 126] on div "Luz do Luar" at bounding box center [167, 124] width 108 height 14
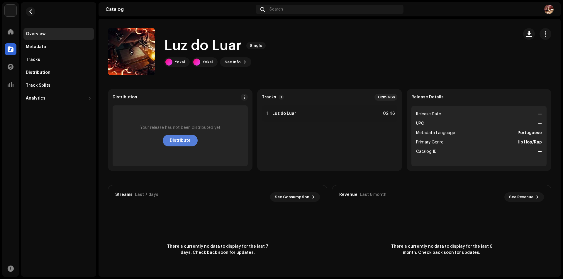
click at [188, 139] on span "Distribute" at bounding box center [180, 141] width 21 height 12
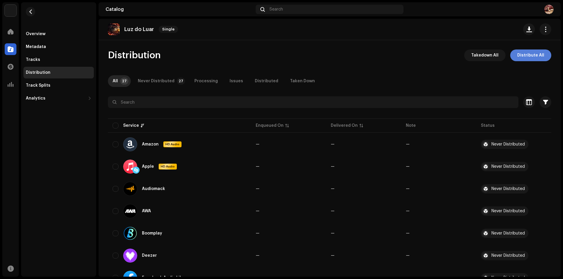
click at [525, 59] on span "Distribute All" at bounding box center [530, 56] width 27 height 12
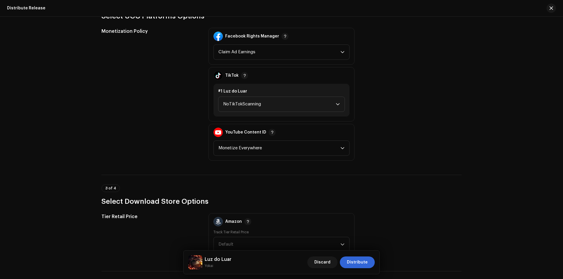
scroll to position [586, 0]
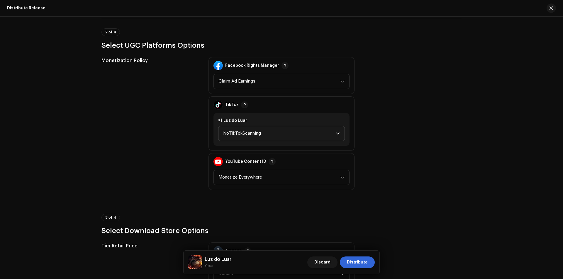
click at [260, 132] on span "NoTikTokScanning" at bounding box center [279, 133] width 113 height 15
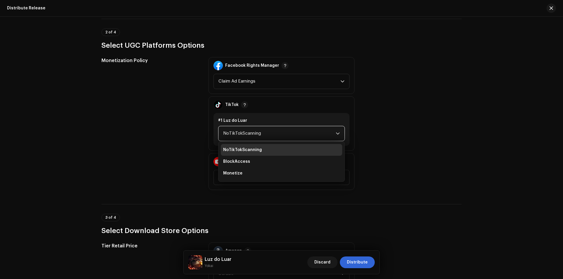
click at [260, 132] on span "NoTikTokScanning" at bounding box center [279, 133] width 113 height 15
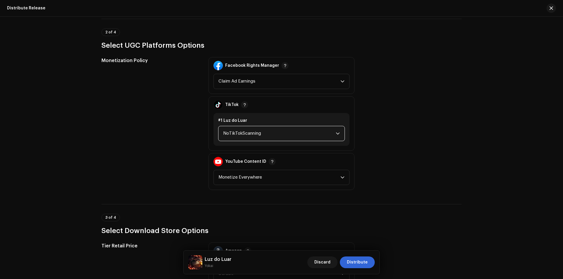
click at [260, 132] on span "NoTikTokScanning" at bounding box center [279, 133] width 113 height 15
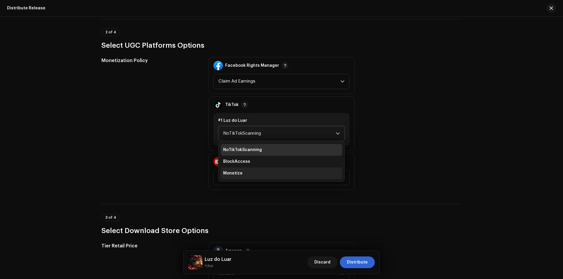
click at [244, 173] on li "Monetize" at bounding box center [281, 174] width 121 height 12
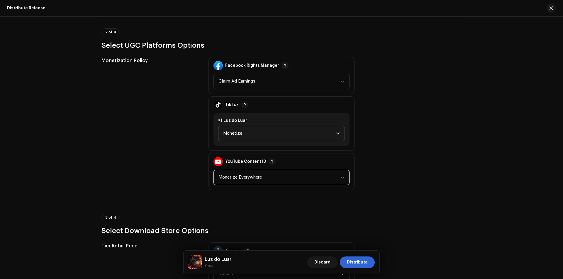
click at [251, 177] on span "Monetize Everywhere" at bounding box center [279, 177] width 122 height 15
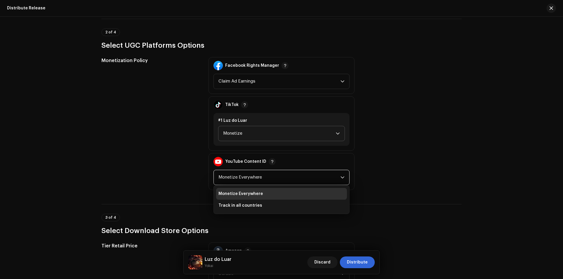
click at [245, 175] on span "Monetize Everywhere" at bounding box center [279, 177] width 122 height 15
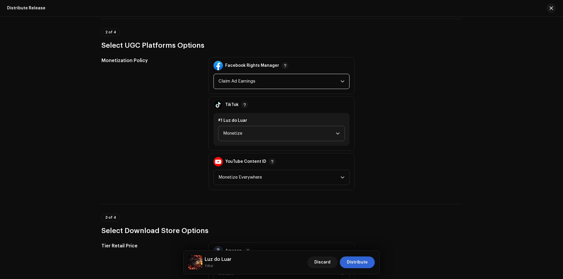
click at [251, 82] on span "Claim Ad Earnings" at bounding box center [279, 81] width 122 height 15
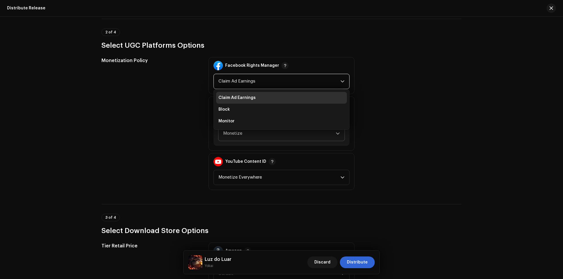
click at [254, 81] on span "Claim Ad Earnings" at bounding box center [279, 81] width 122 height 15
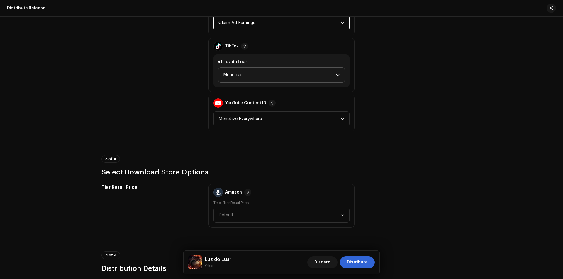
scroll to position [674, 0]
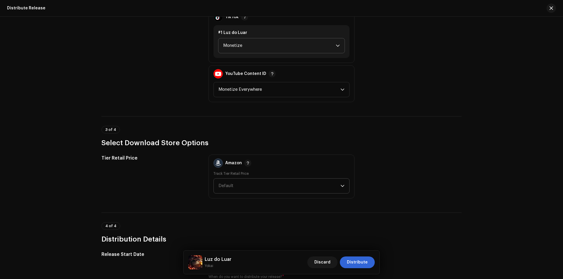
click at [249, 188] on span "Default" at bounding box center [279, 186] width 122 height 15
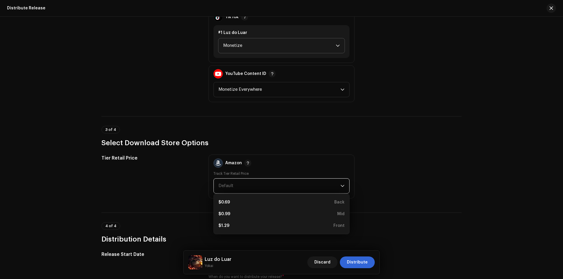
click at [270, 187] on span "Default" at bounding box center [279, 186] width 122 height 15
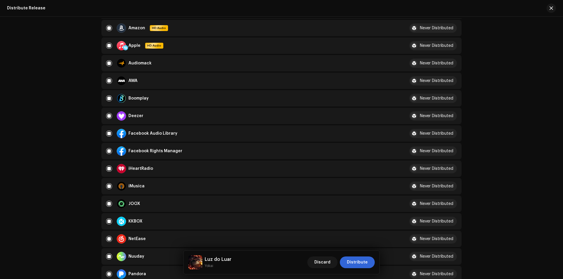
scroll to position [0, 0]
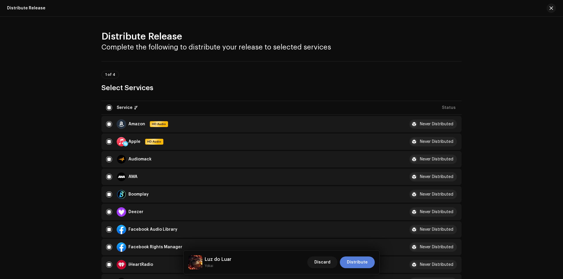
click at [355, 264] on span "Distribute" at bounding box center [357, 263] width 21 height 12
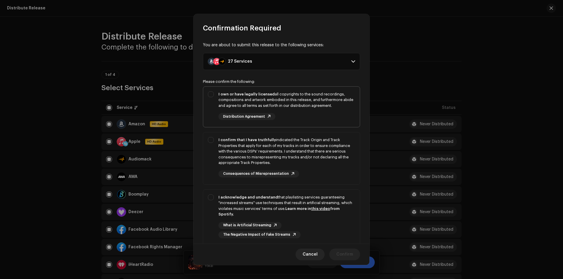
click at [236, 95] on strong "I own or have legally licensed" at bounding box center [246, 94] width 56 height 4
checkbox input "true"
click at [246, 152] on div "I confirm that I have truthfully indicated the Track Origin and Track Propertie…" at bounding box center [286, 151] width 137 height 29
checkbox input "true"
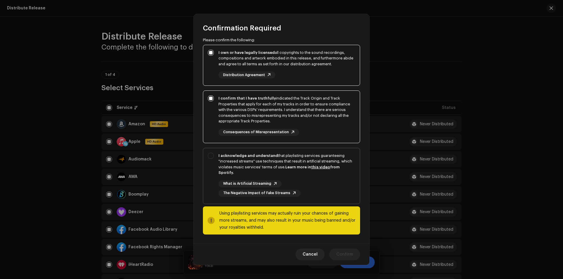
click at [250, 159] on div "I acknowledge and understand that playlisting services guaranteeing "increased …" at bounding box center [286, 164] width 137 height 23
checkbox input "true"
click at [350, 253] on span "Confirm" at bounding box center [344, 255] width 17 height 12
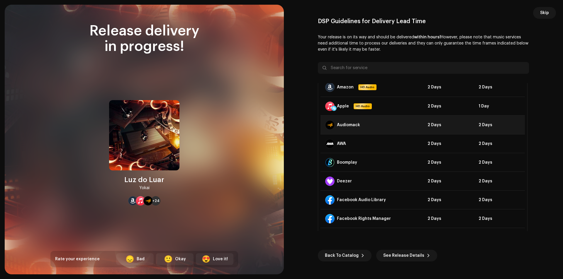
scroll to position [0, 0]
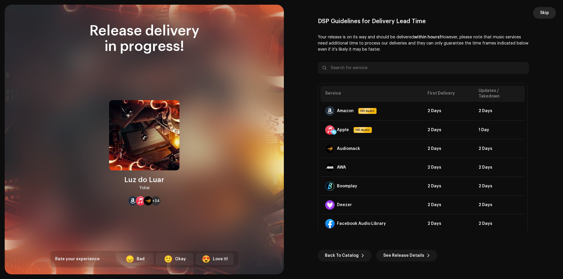
click at [553, 10] on button "Skip" at bounding box center [544, 13] width 23 height 12
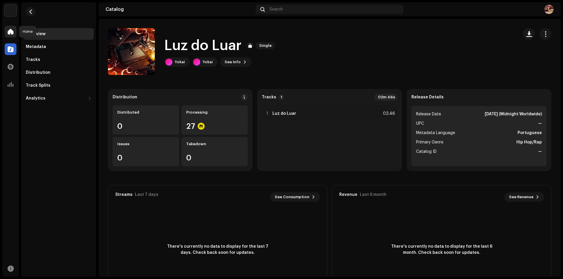
click at [9, 31] on span at bounding box center [11, 31] width 6 height 5
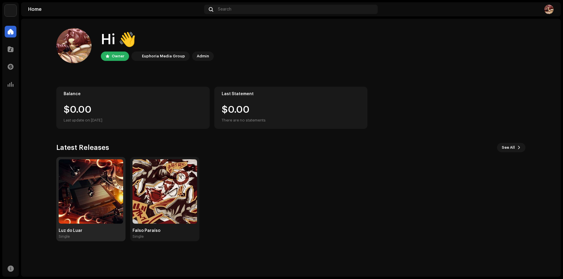
click at [96, 181] on img at bounding box center [91, 191] width 64 height 64
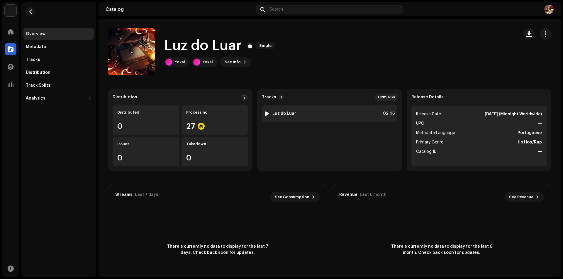
click at [265, 114] on div at bounding box center [267, 113] width 4 height 5
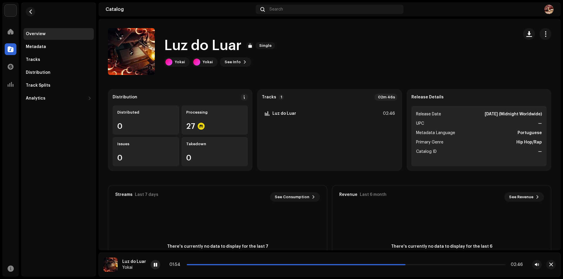
click at [156, 267] on span at bounding box center [156, 265] width 4 height 5
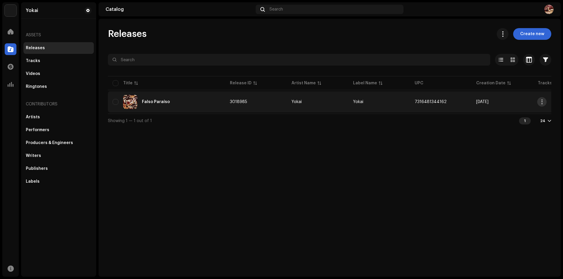
click at [540, 100] on span "button" at bounding box center [541, 102] width 4 height 5
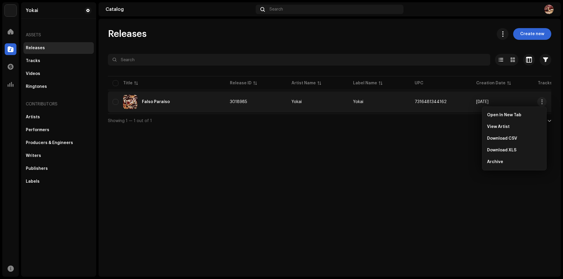
click at [262, 94] on td "3018985" at bounding box center [256, 101] width 62 height 21
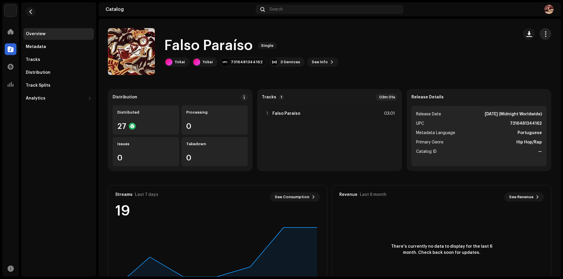
click at [544, 34] on span "button" at bounding box center [545, 34] width 6 height 5
click at [490, 58] on span "Edit" at bounding box center [492, 60] width 8 height 5
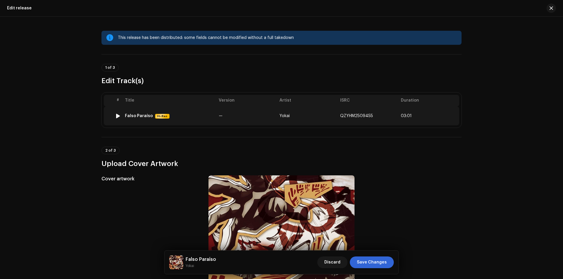
click at [239, 115] on td "—" at bounding box center [246, 116] width 61 height 19
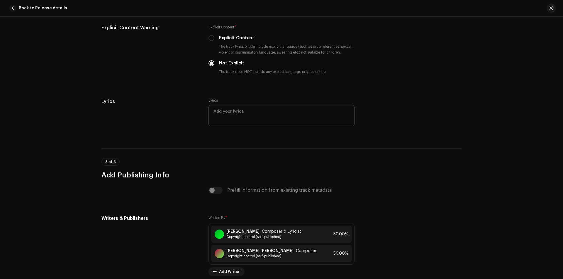
scroll to position [1157, 0]
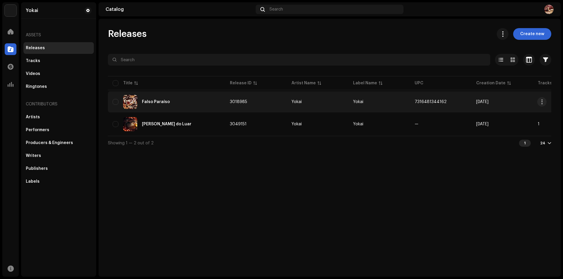
click at [168, 104] on div "Falso Paraíso" at bounding box center [167, 102] width 108 height 14
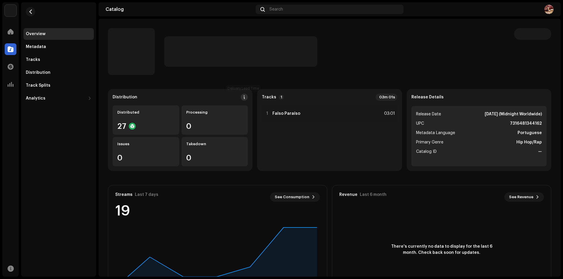
click at [241, 95] on button at bounding box center [244, 97] width 7 height 7
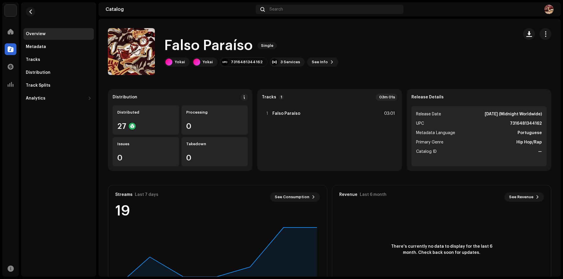
click at [132, 95] on div "DSP Guidelines for Delivery Lead Time We usually deliver your releases within h…" at bounding box center [281, 139] width 563 height 279
